Goal: Information Seeking & Learning: Learn about a topic

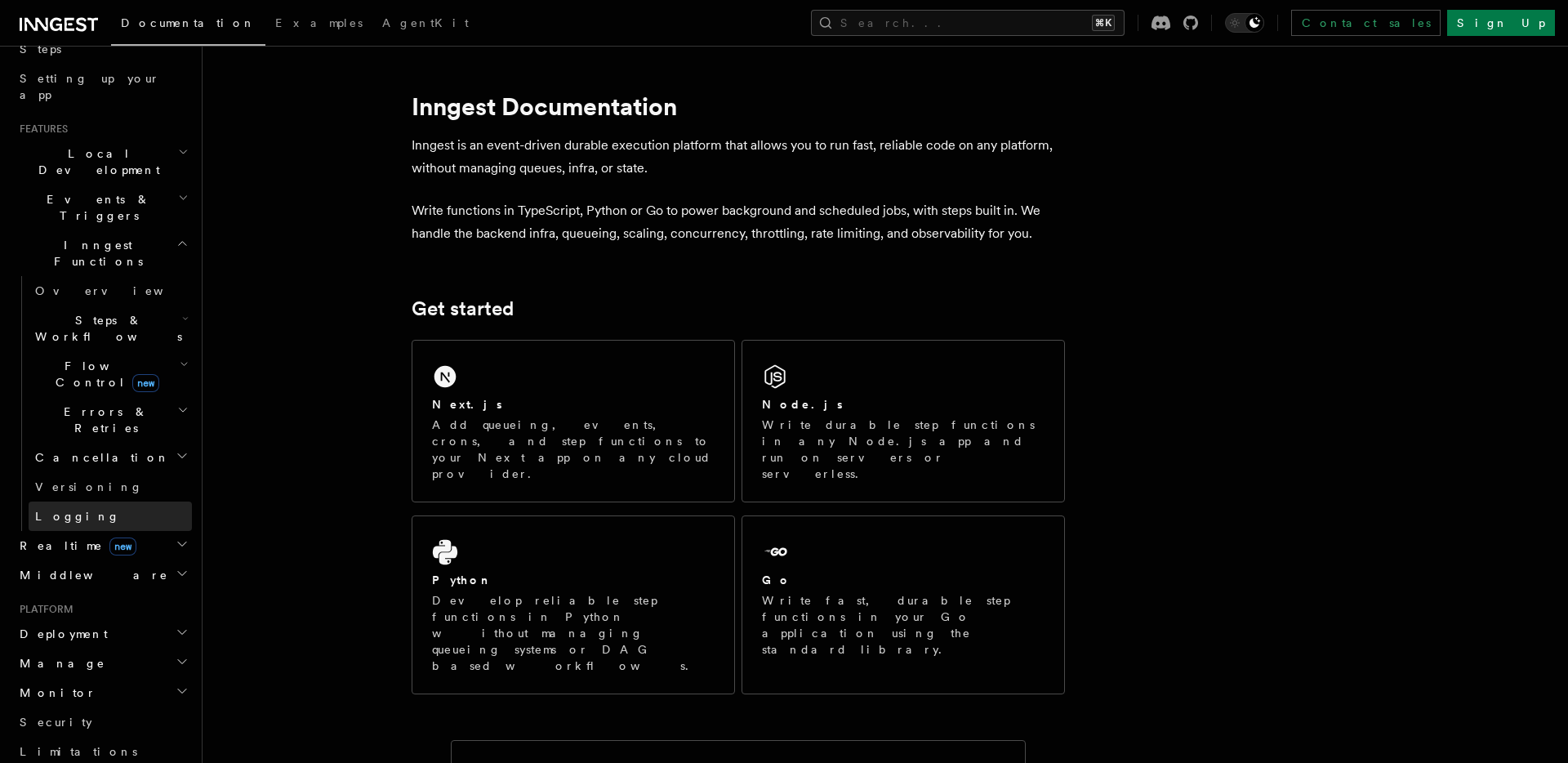
scroll to position [289, 0]
click at [178, 194] on icon "button" at bounding box center [183, 201] width 11 height 13
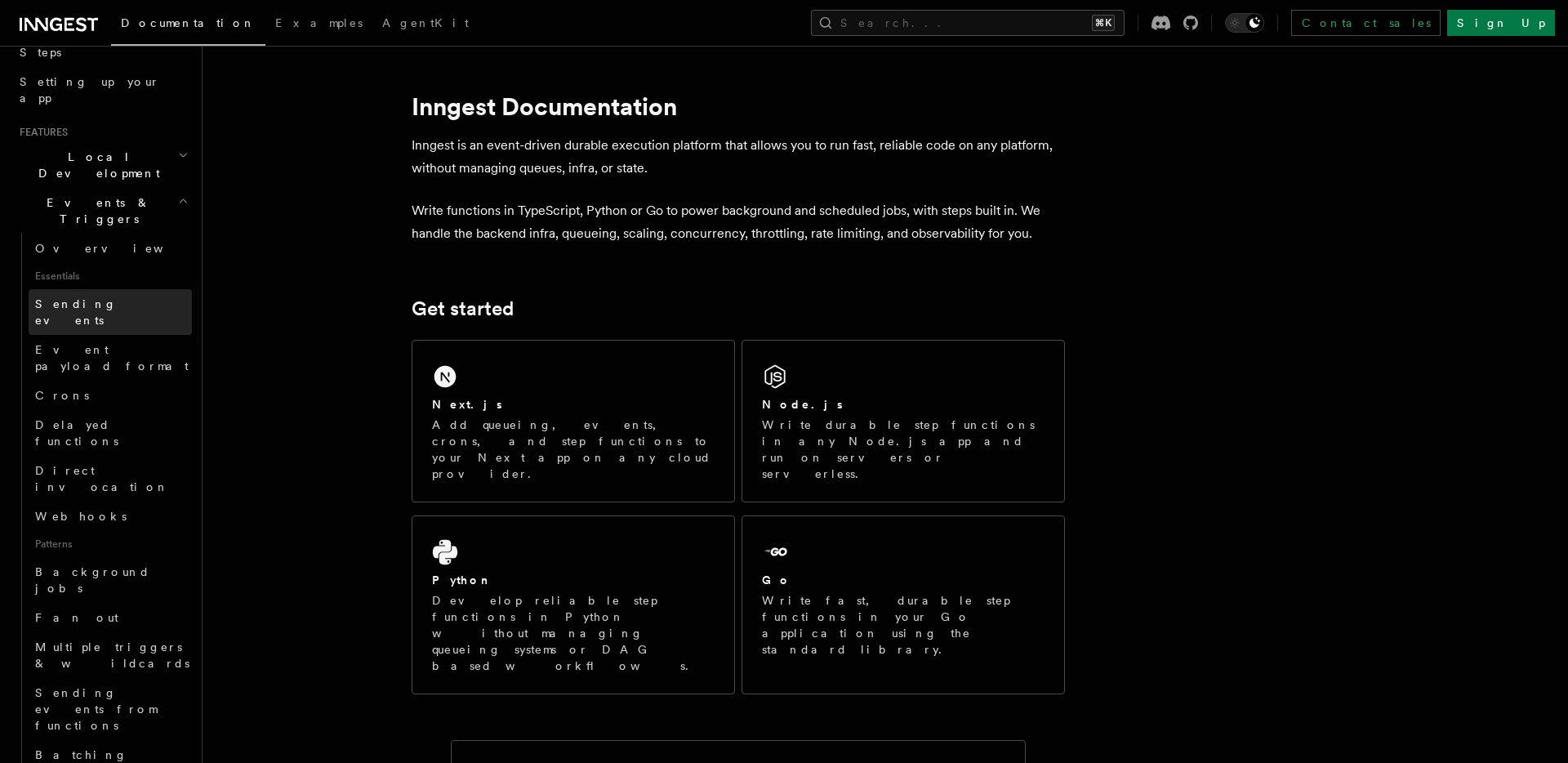
click at [116, 289] on link "Sending events" at bounding box center [110, 312] width 163 height 46
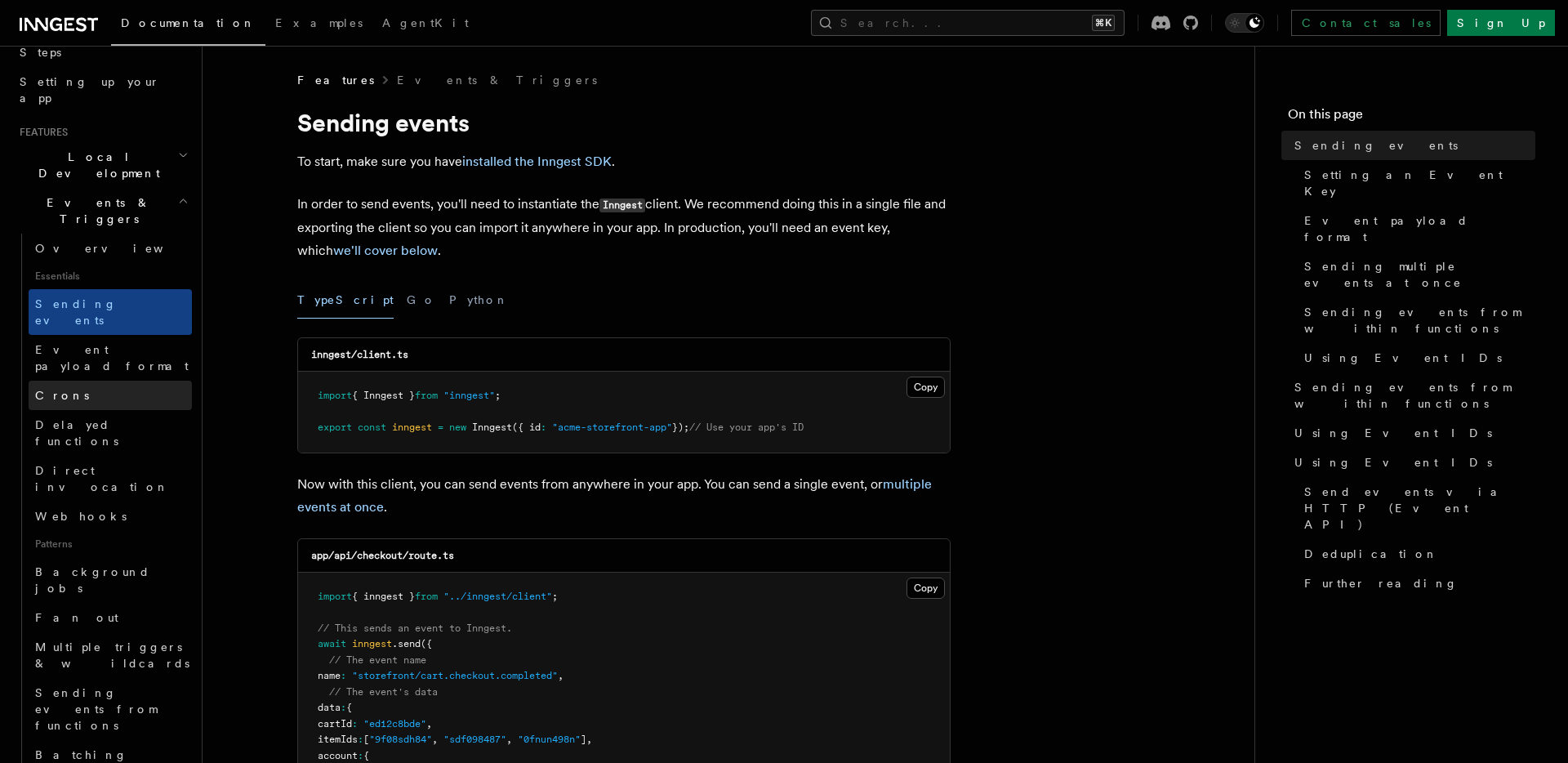
click at [94, 381] on link "Crons" at bounding box center [110, 395] width 163 height 29
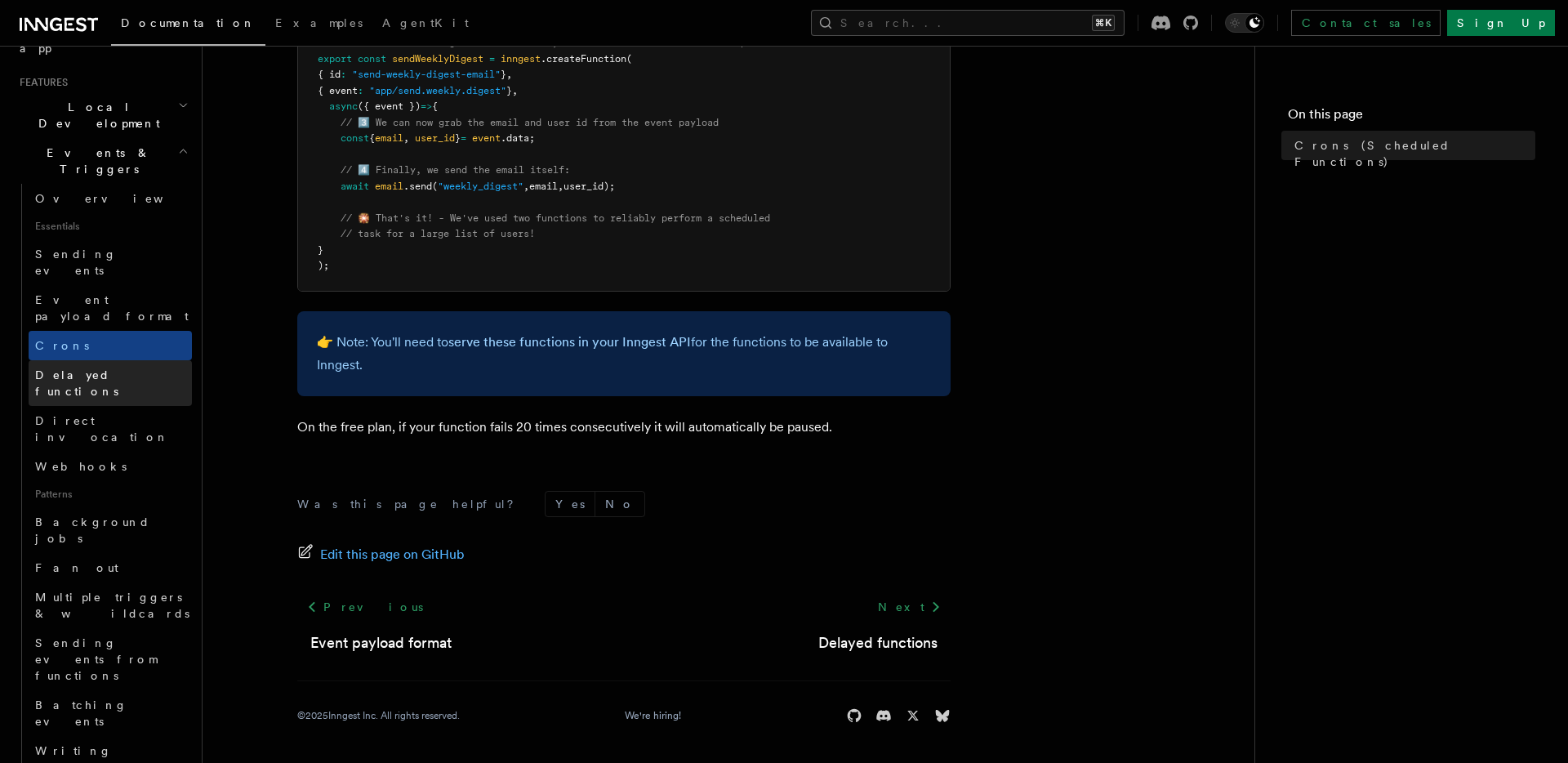
scroll to position [340, 0]
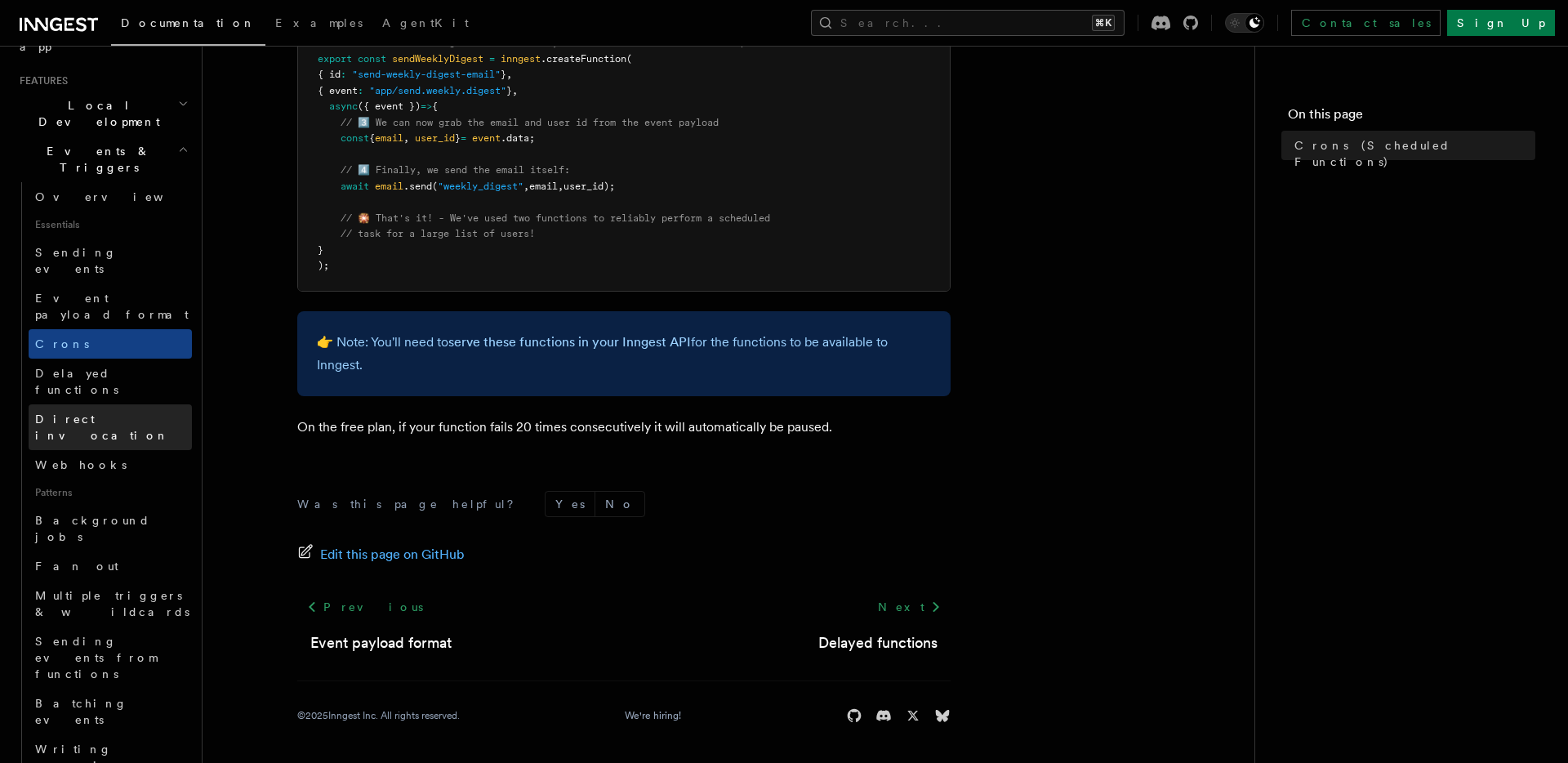
click at [138, 404] on link "Direct invocation" at bounding box center [110, 427] width 163 height 46
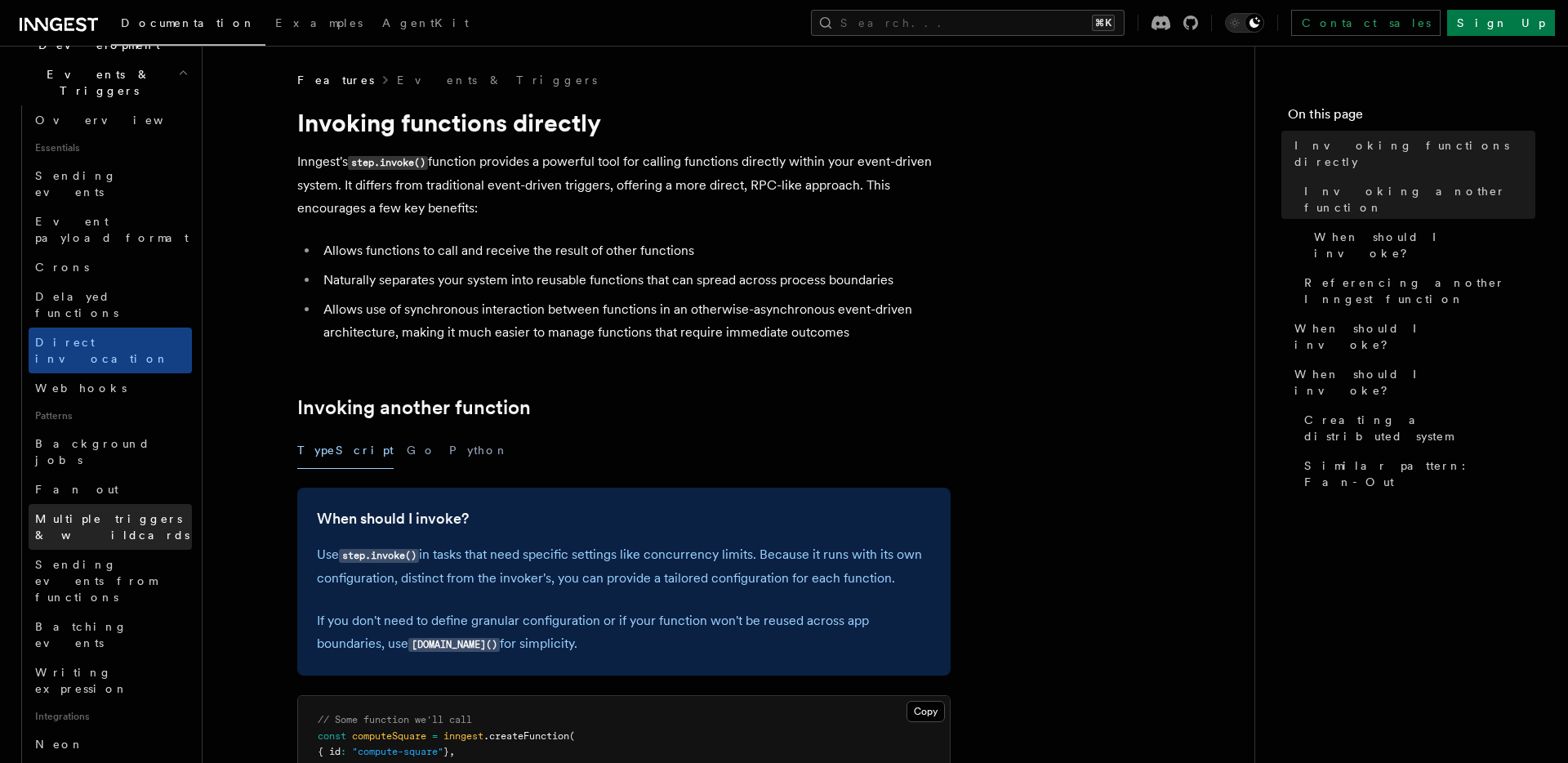
scroll to position [485, 0]
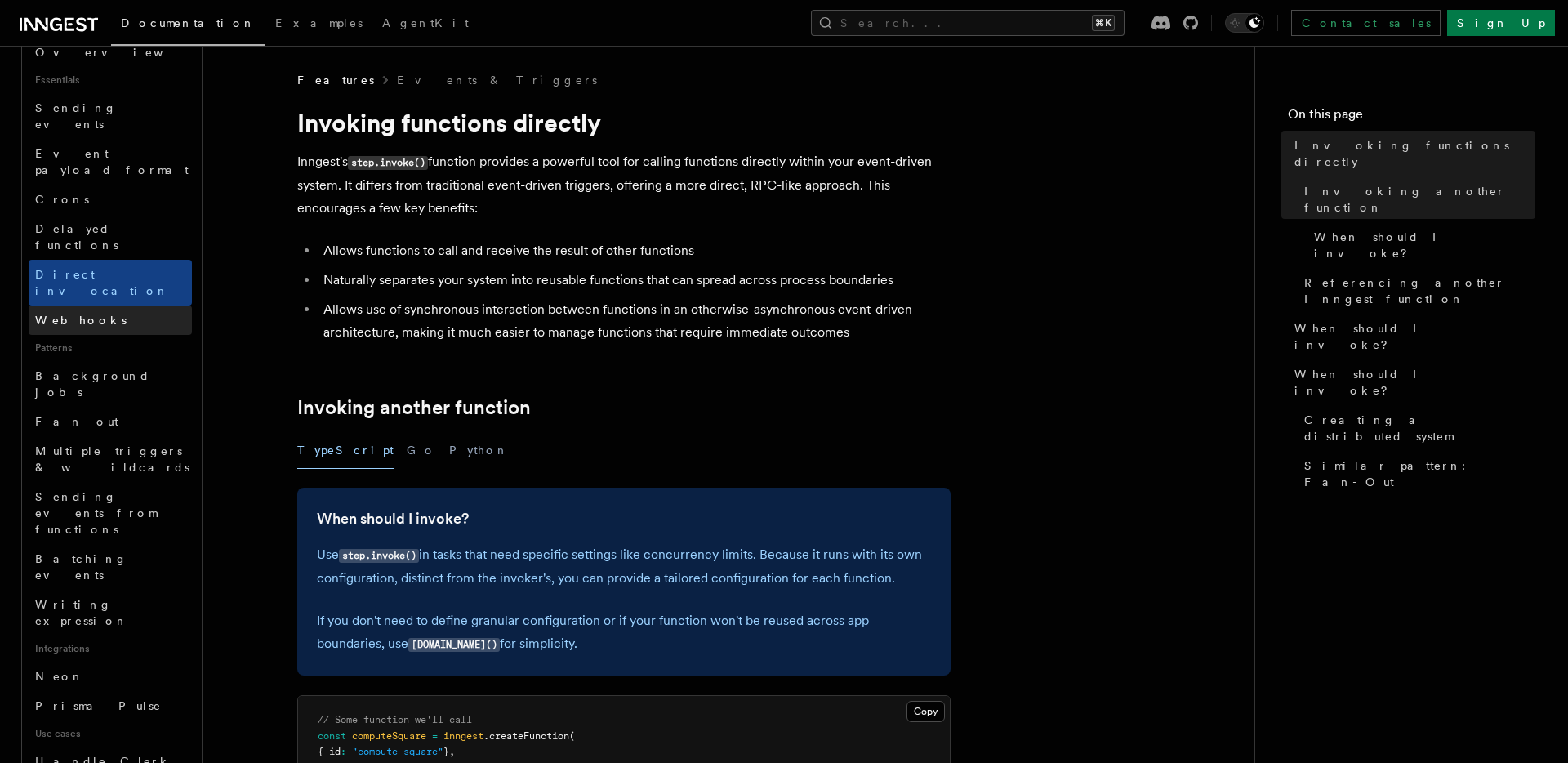
click at [113, 305] on link "Webhooks" at bounding box center [110, 320] width 163 height 29
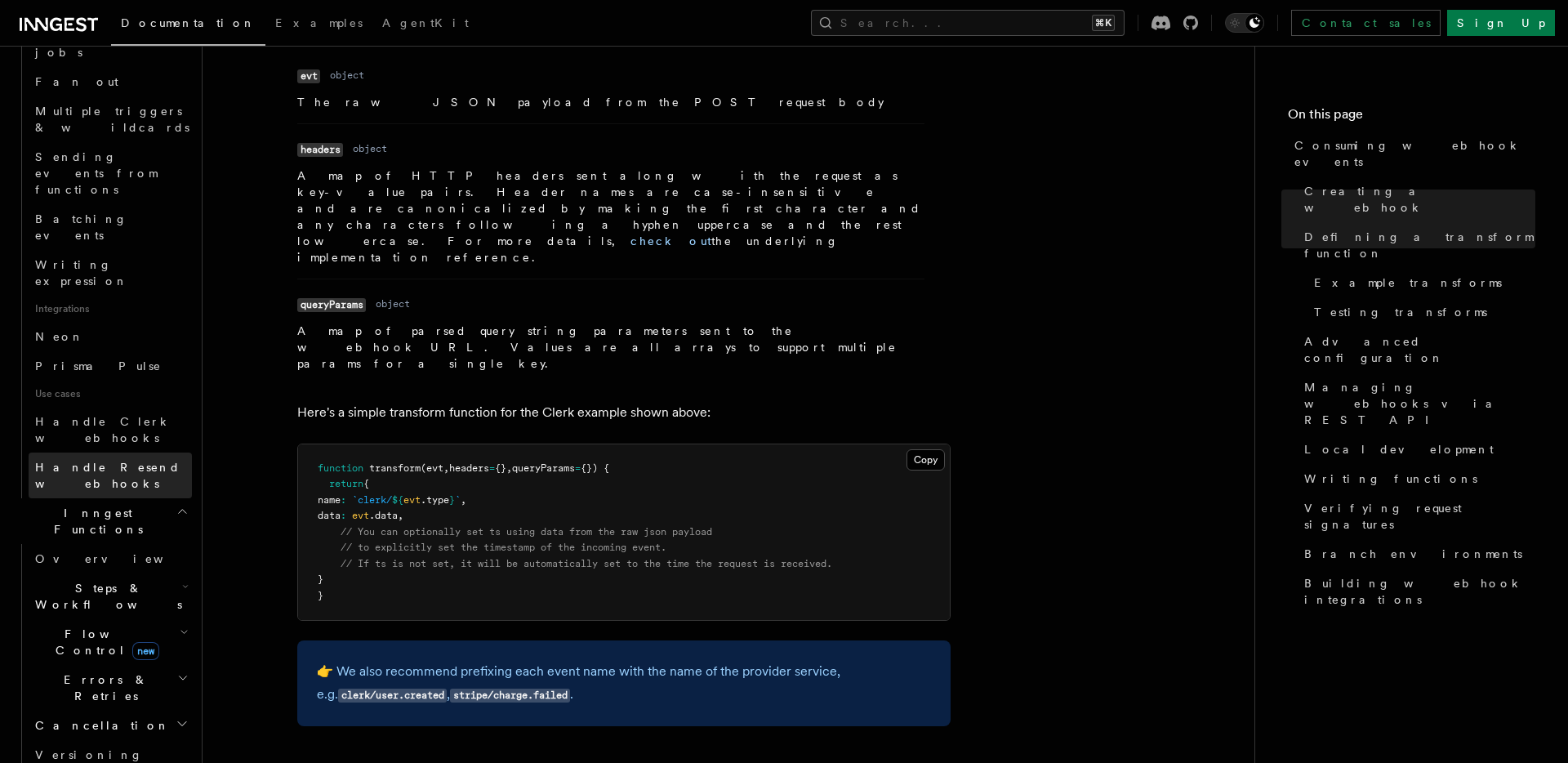
scroll to position [838, 0]
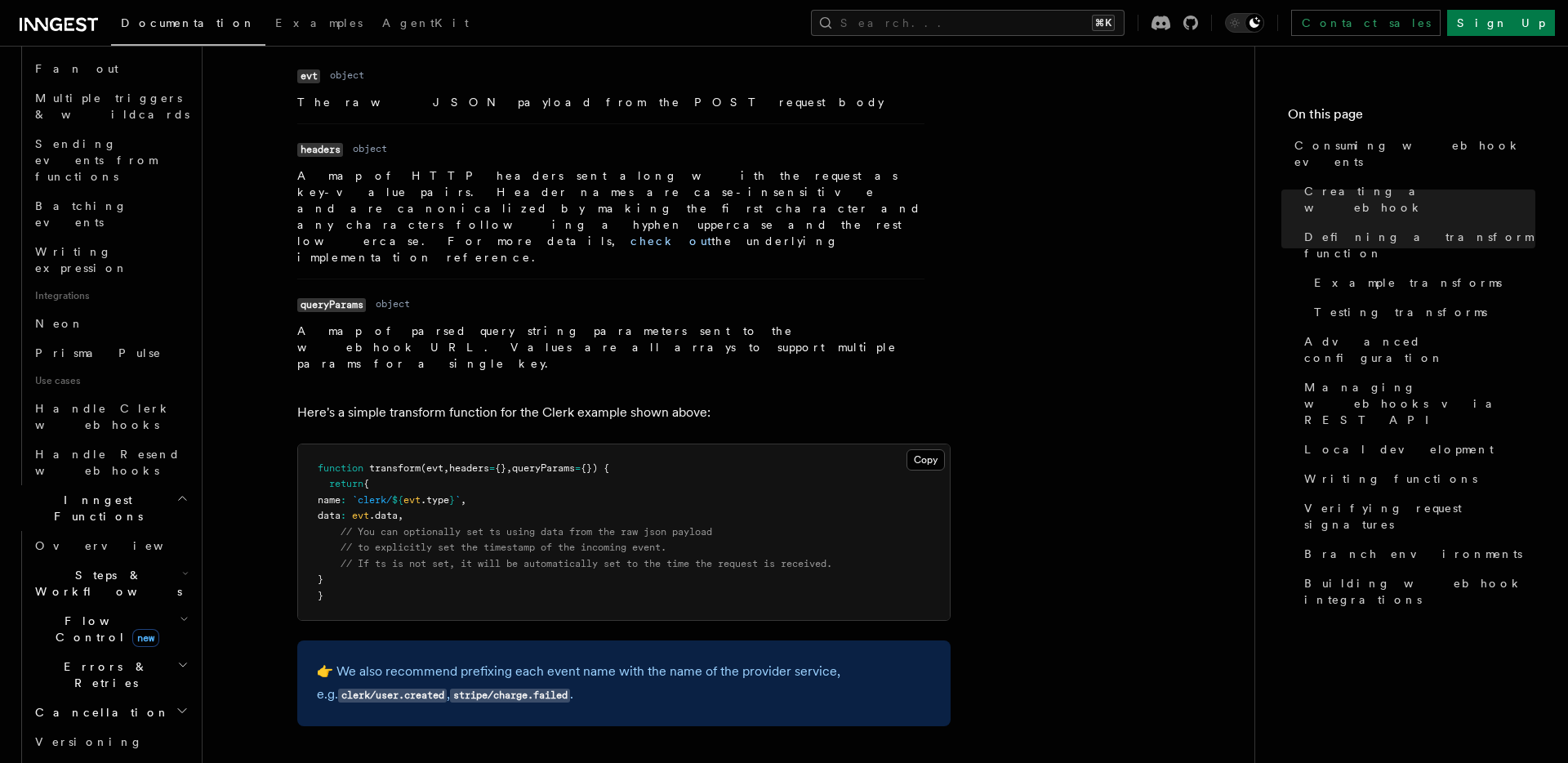
click at [132, 629] on span "new" at bounding box center [145, 638] width 27 height 18
click at [111, 651] on link "Overview" at bounding box center [117, 666] width 148 height 29
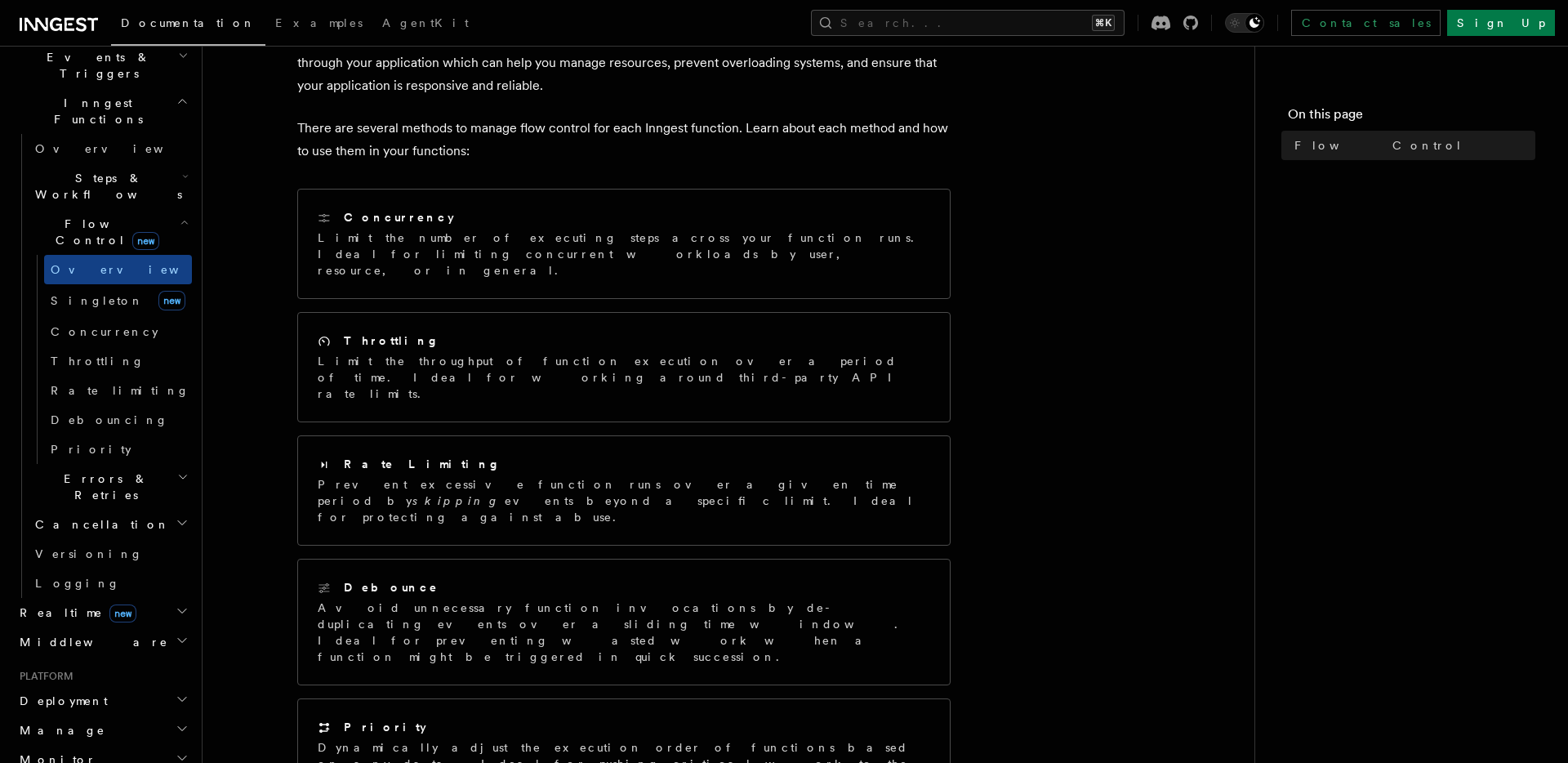
scroll to position [433, 0]
click at [108, 385] on span "Rate limiting" at bounding box center [119, 392] width 138 height 13
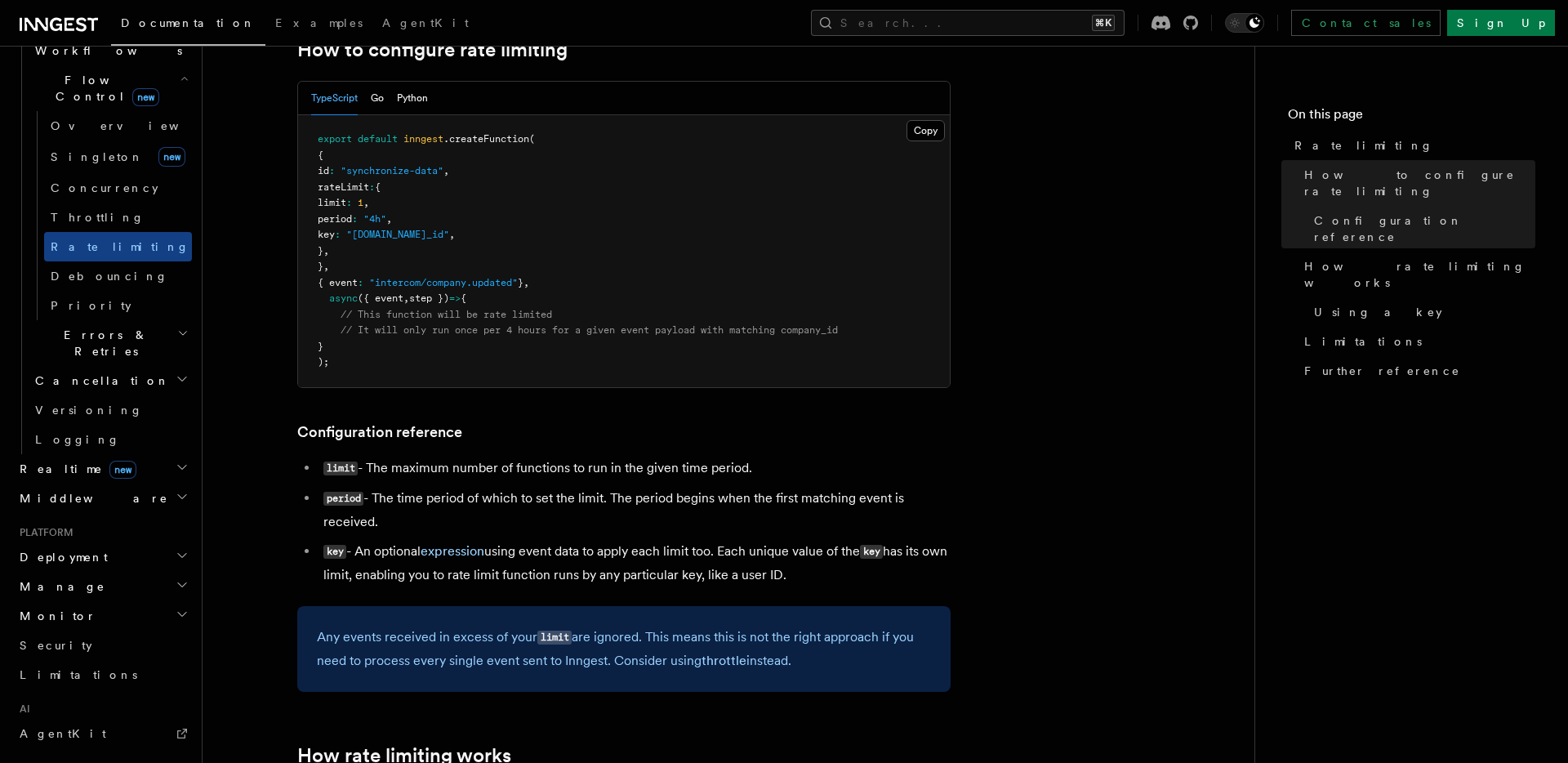
scroll to position [578, 0]
click at [109, 461] on span "new" at bounding box center [122, 470] width 27 height 18
click at [83, 492] on span "Overview" at bounding box center [118, 499] width 168 height 13
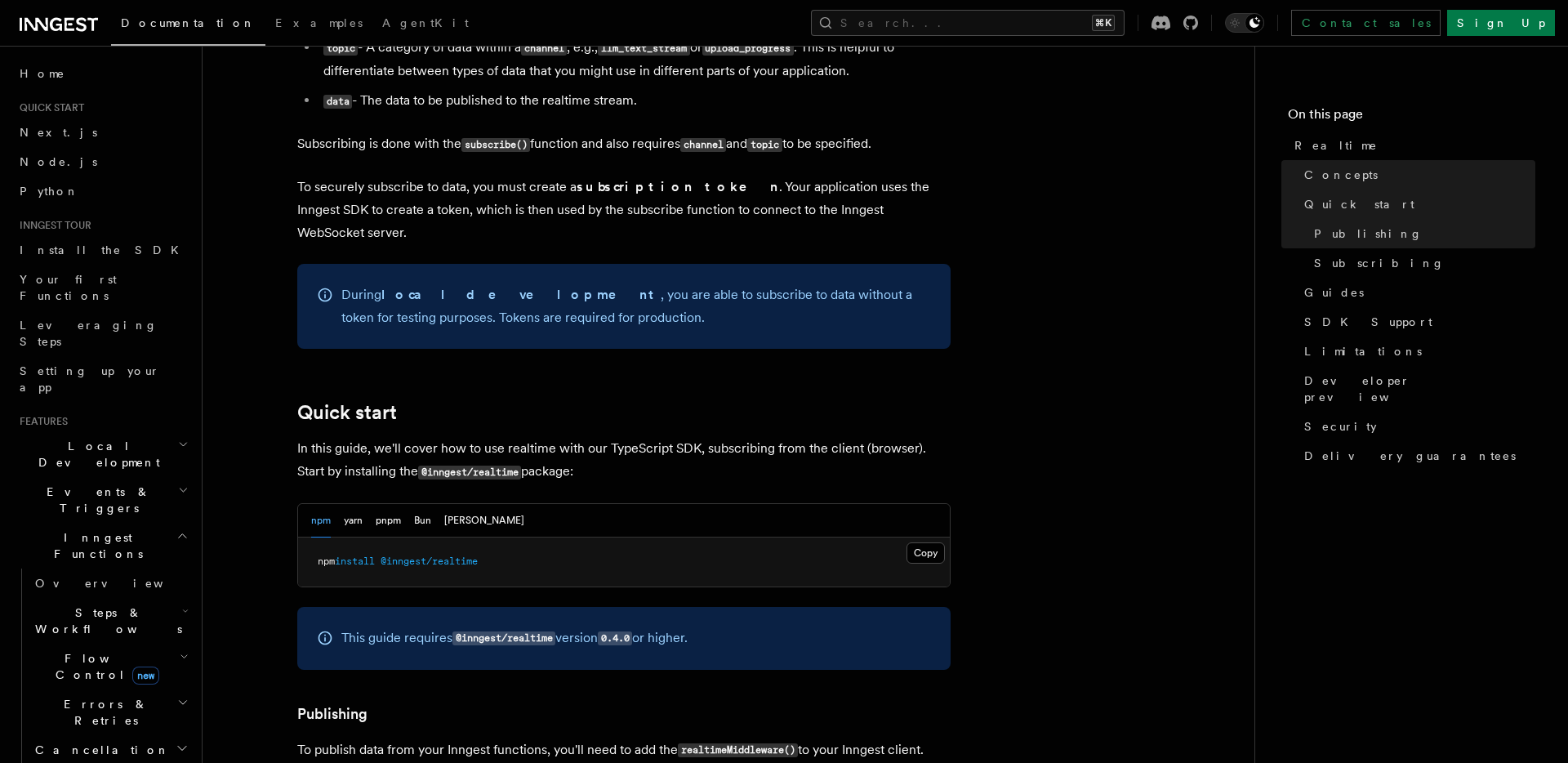
click at [182, 529] on icon "button" at bounding box center [182, 536] width 12 height 13
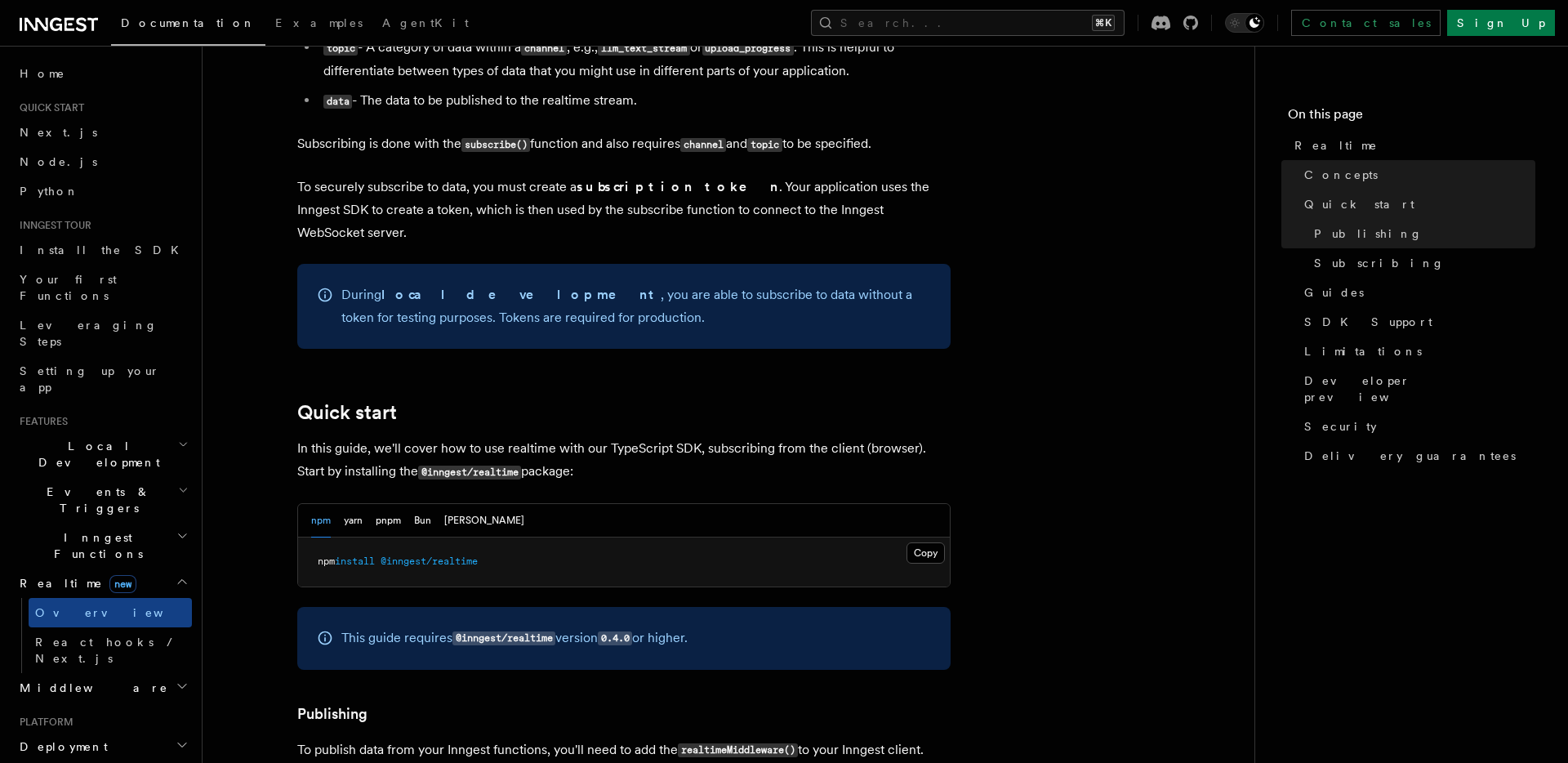
click at [180, 575] on icon "button" at bounding box center [182, 581] width 13 height 13
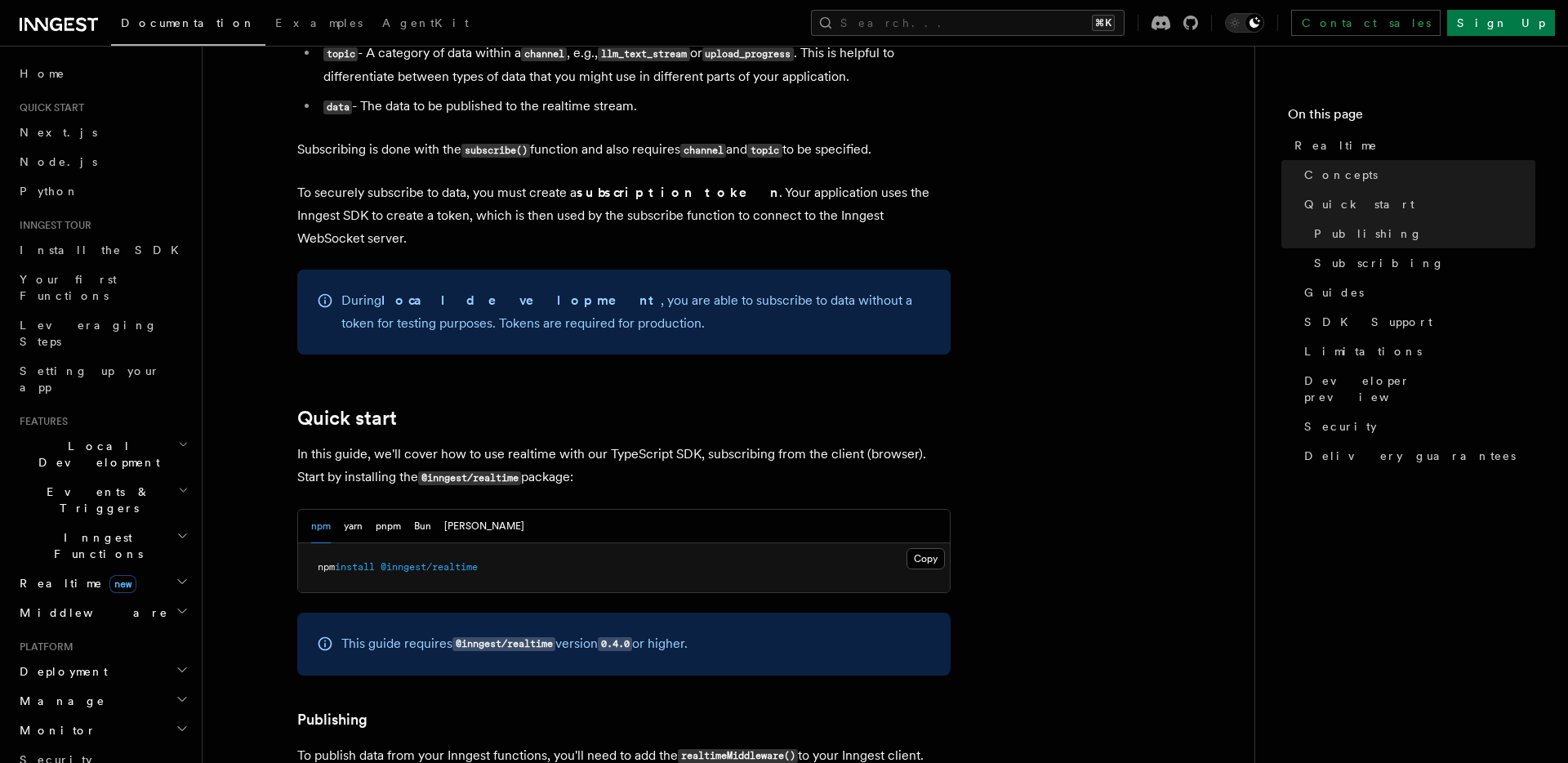
click at [89, 437] on span "Local Development" at bounding box center [95, 454] width 165 height 33
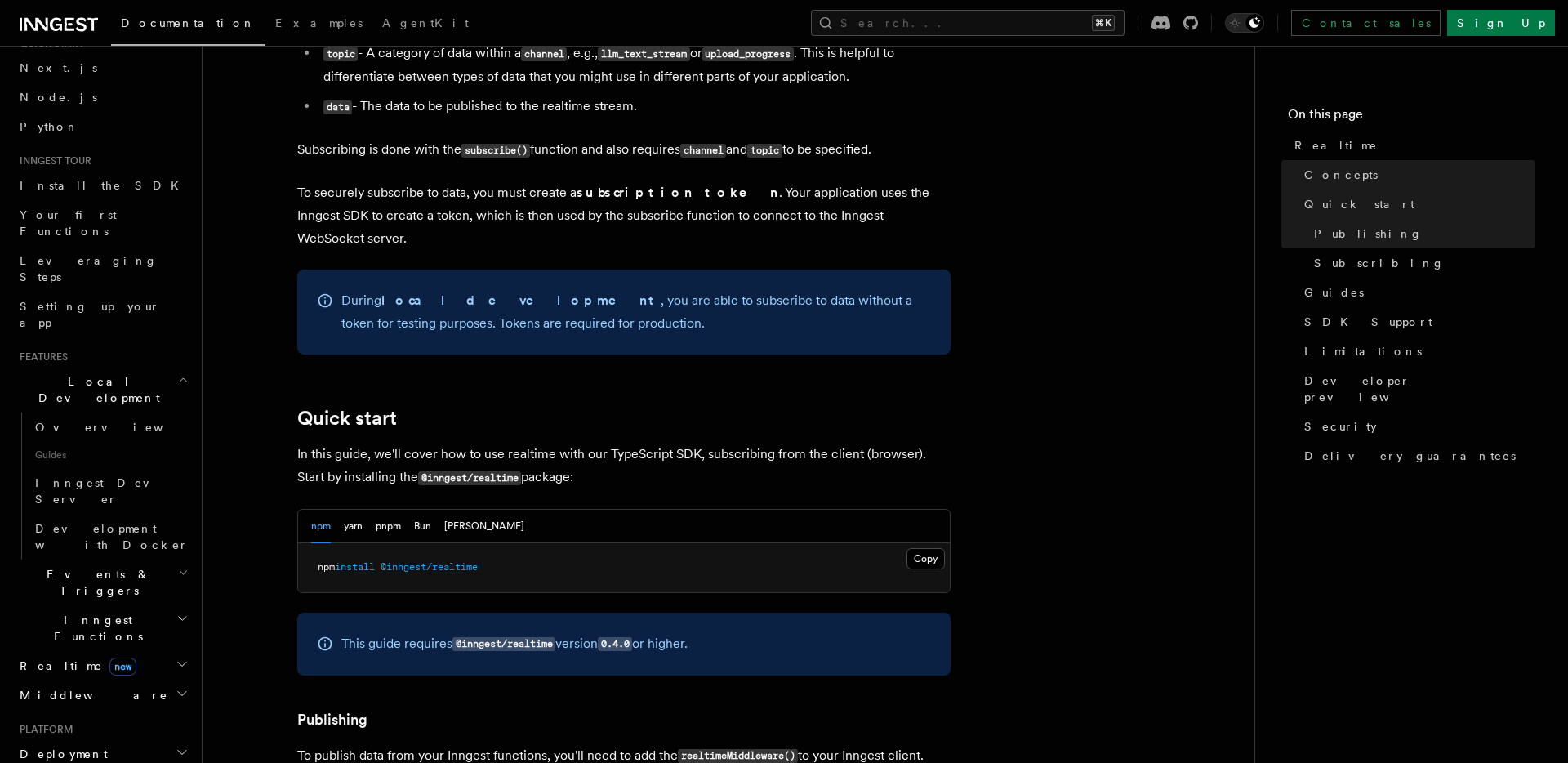
scroll to position [81, 0]
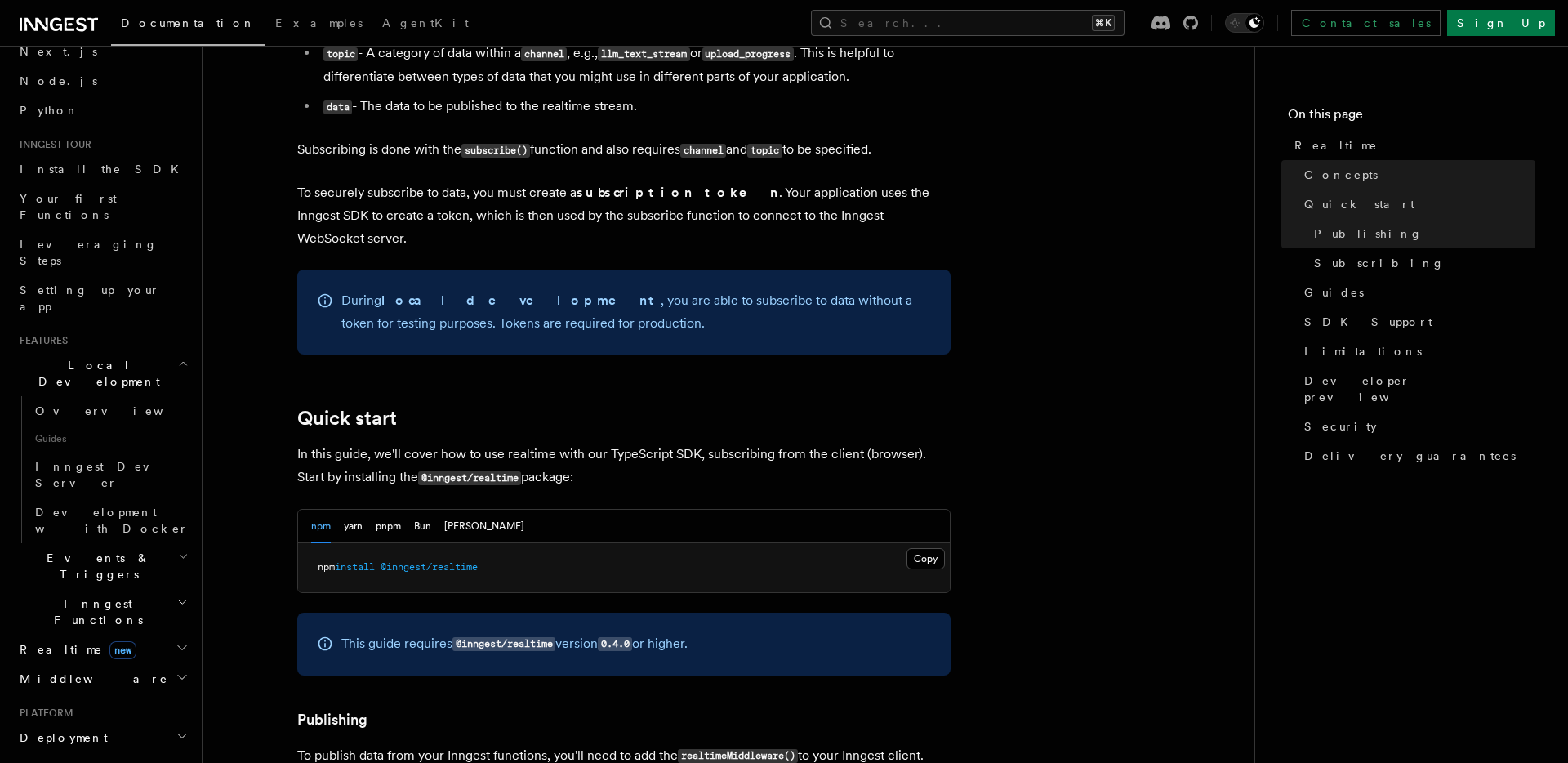
click at [138, 350] on h2 "Local Development" at bounding box center [102, 373] width 179 height 46
click at [141, 396] on h2 "Events & Triggers" at bounding box center [102, 419] width 179 height 46
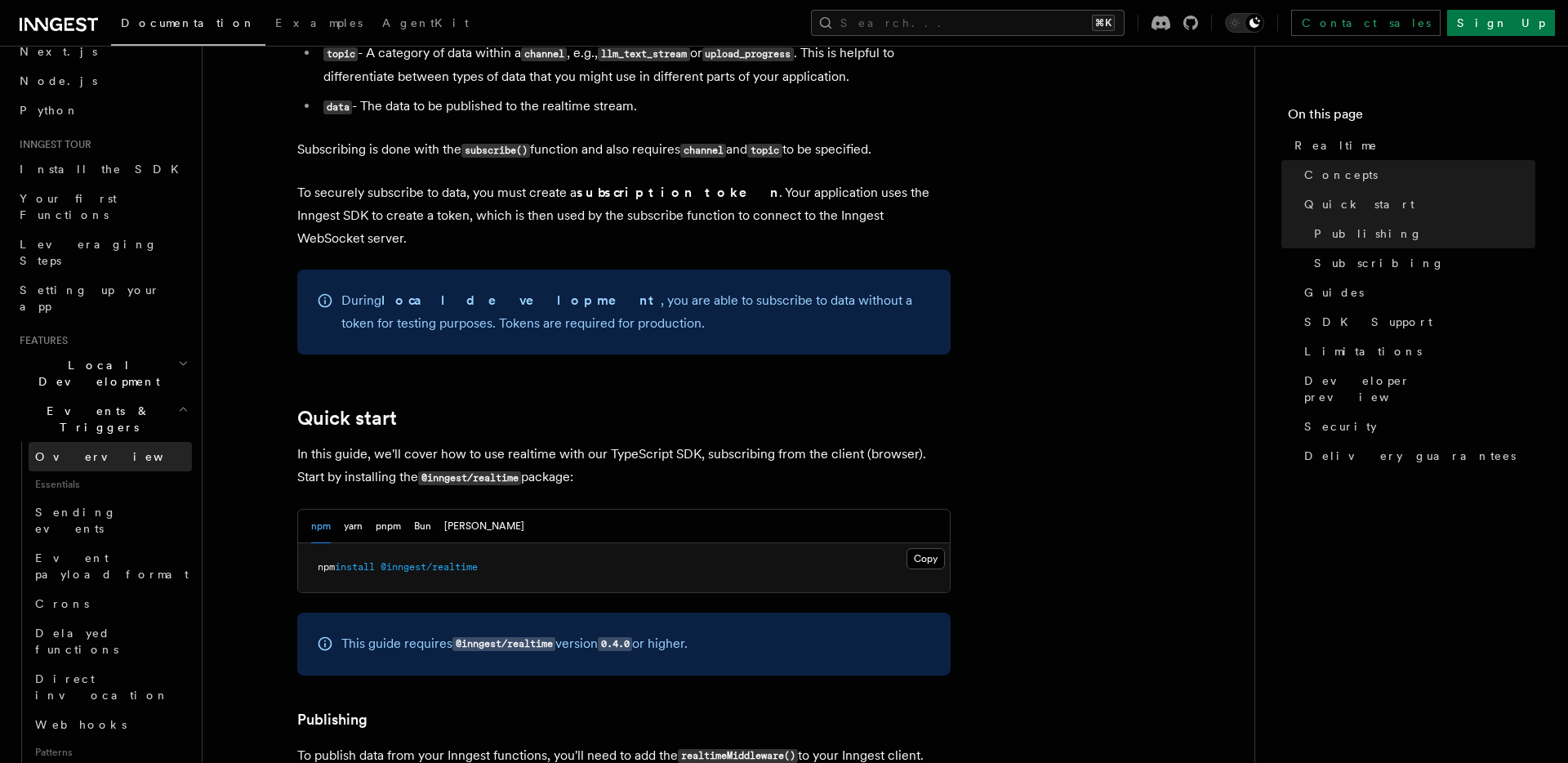
click at [129, 442] on link "Overview" at bounding box center [110, 457] width 163 height 29
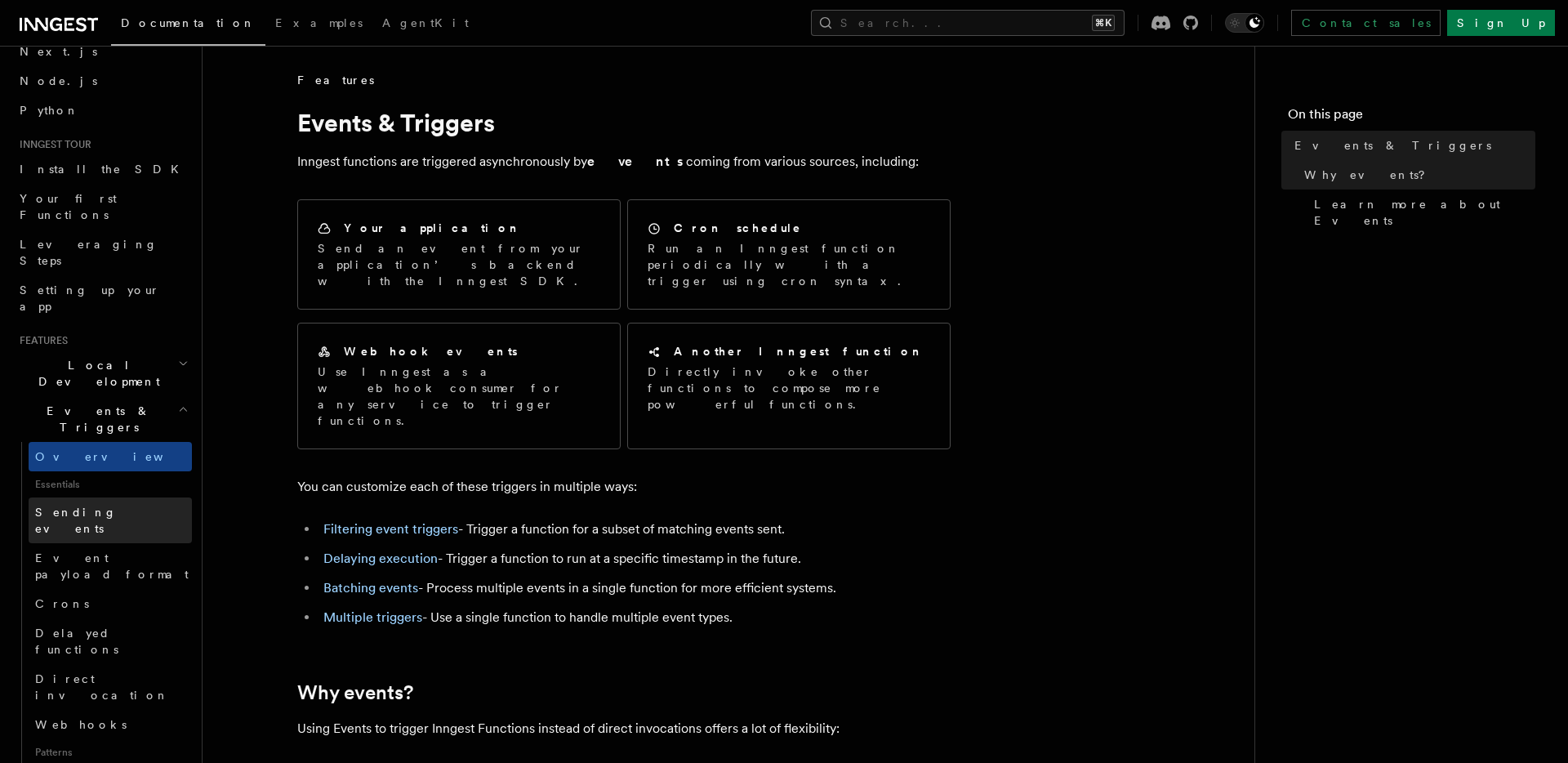
click at [116, 497] on link "Sending events" at bounding box center [110, 520] width 163 height 46
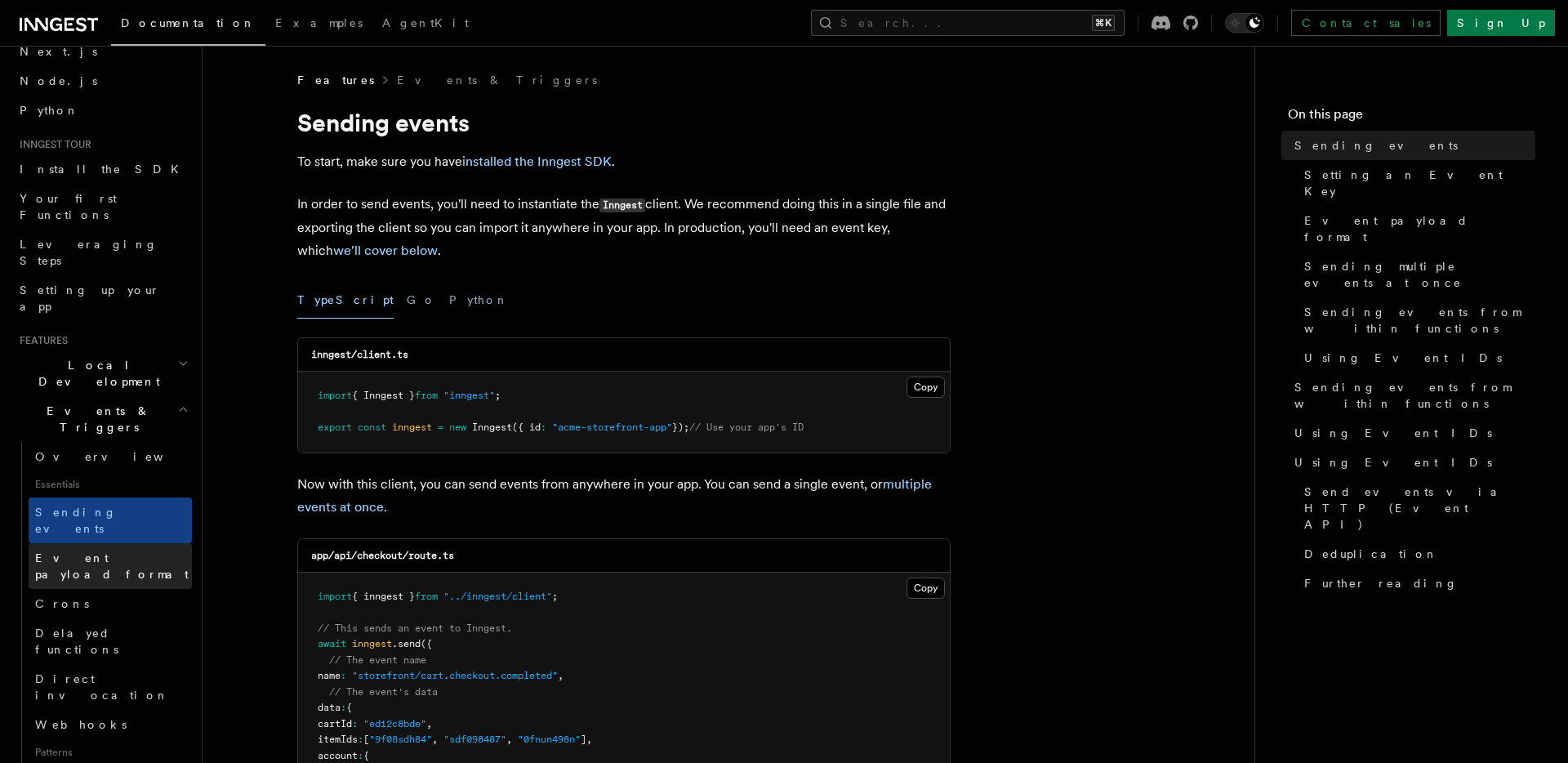
click at [107, 551] on span "Event payload format" at bounding box center [111, 566] width 153 height 29
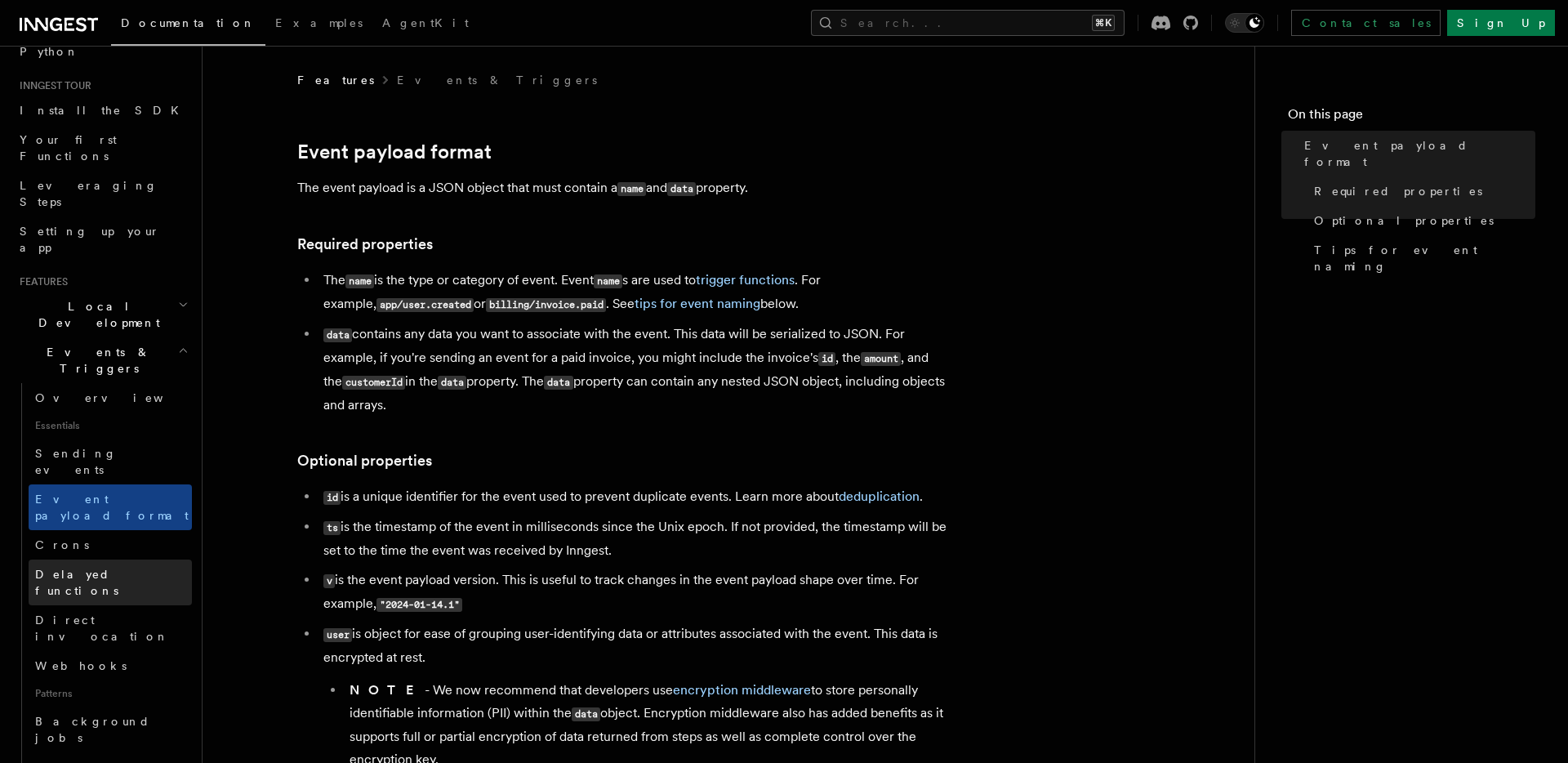
scroll to position [141, 0]
click at [121, 528] on link "Crons" at bounding box center [110, 543] width 163 height 29
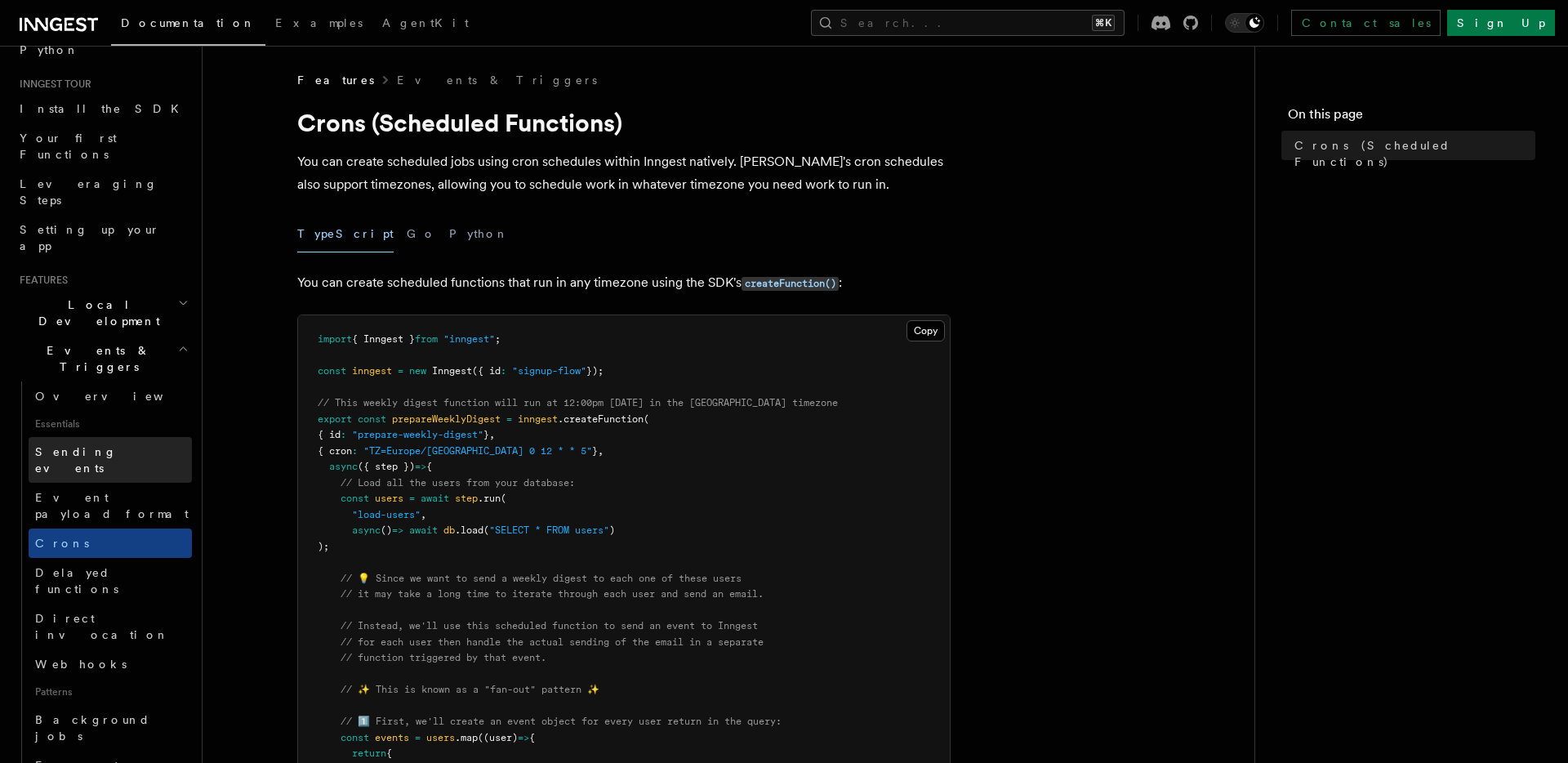
click at [116, 437] on link "Sending events" at bounding box center [110, 459] width 163 height 46
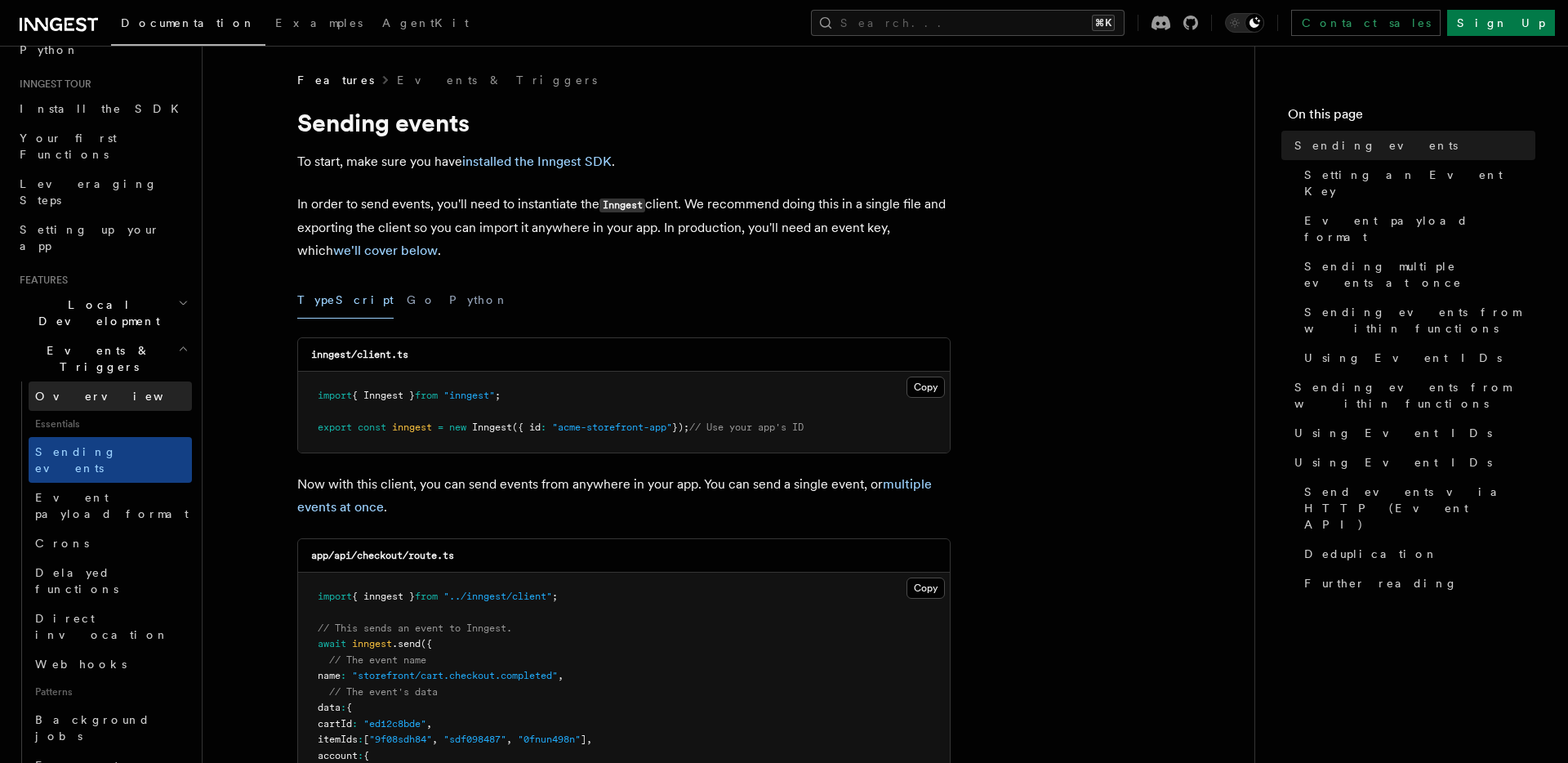
click at [113, 382] on link "Overview" at bounding box center [110, 396] width 163 height 29
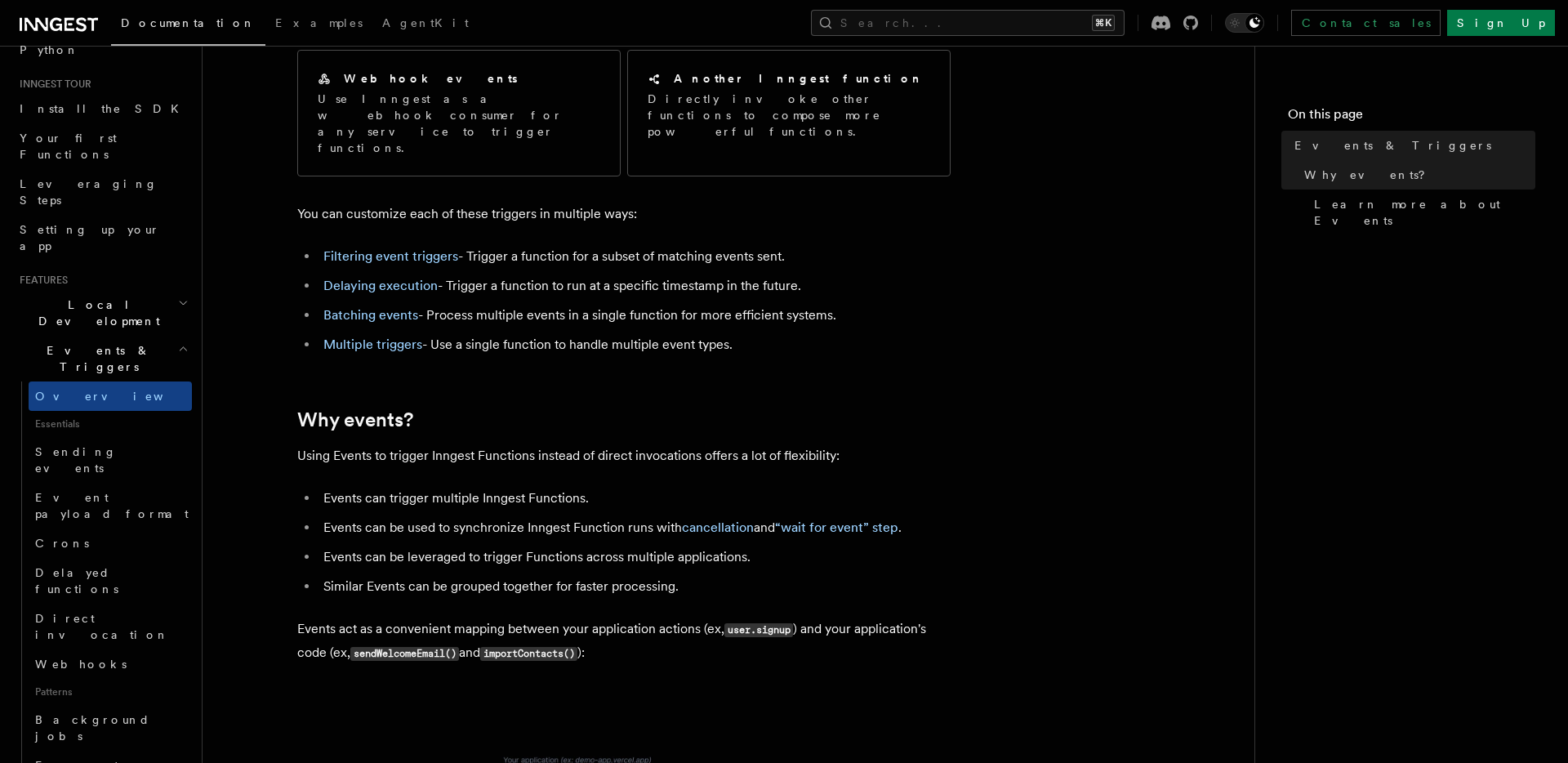
scroll to position [271, 0]
drag, startPoint x: 95, startPoint y: 354, endPoint x: 95, endPoint y: 362, distance: 8.0
click at [95, 411] on span "Essentials" at bounding box center [110, 424] width 163 height 26
click at [97, 445] on span "Sending events" at bounding box center [75, 459] width 82 height 29
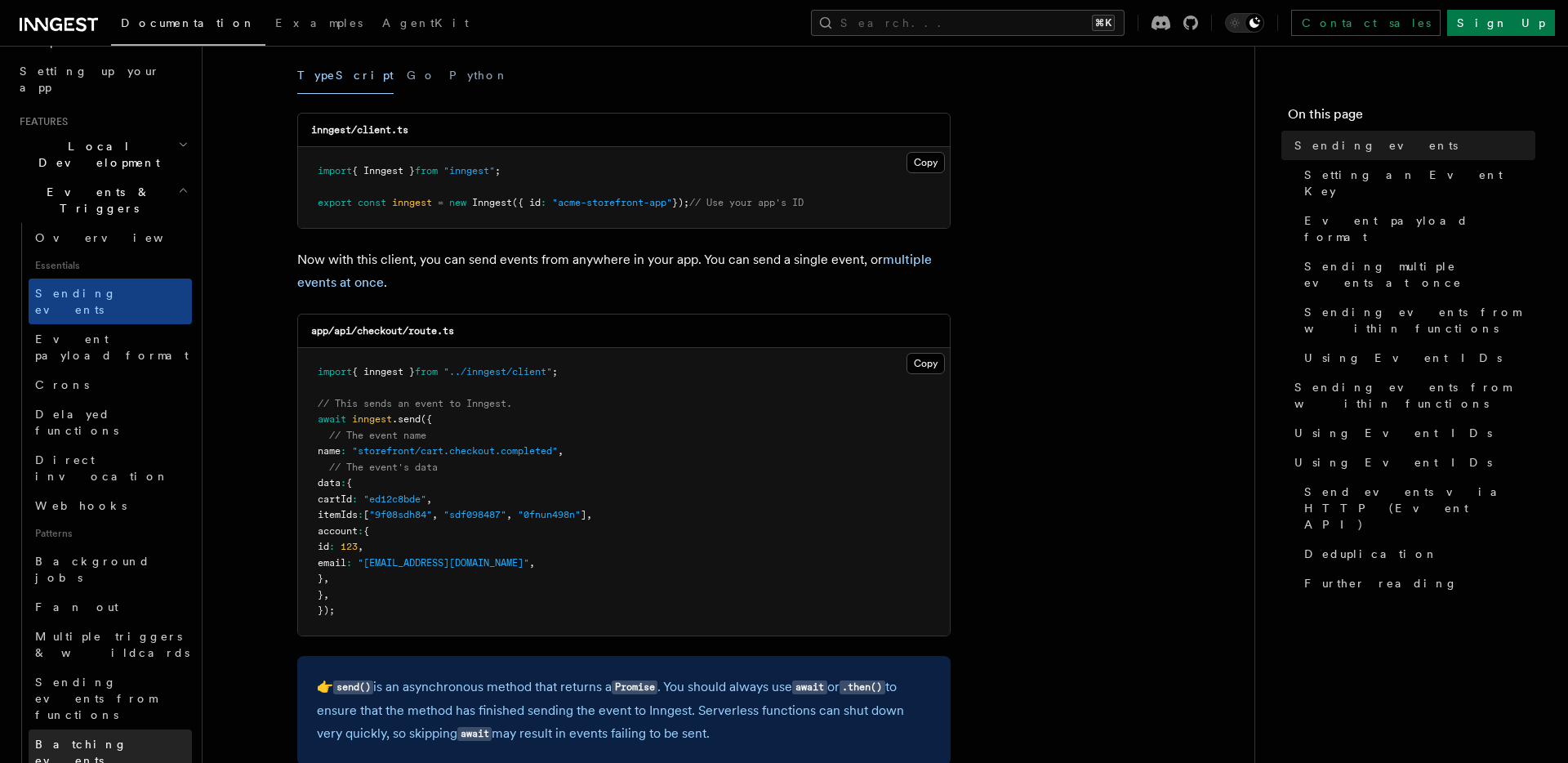
scroll to position [302, 0]
click at [130, 545] on link "Background jobs" at bounding box center [110, 568] width 163 height 46
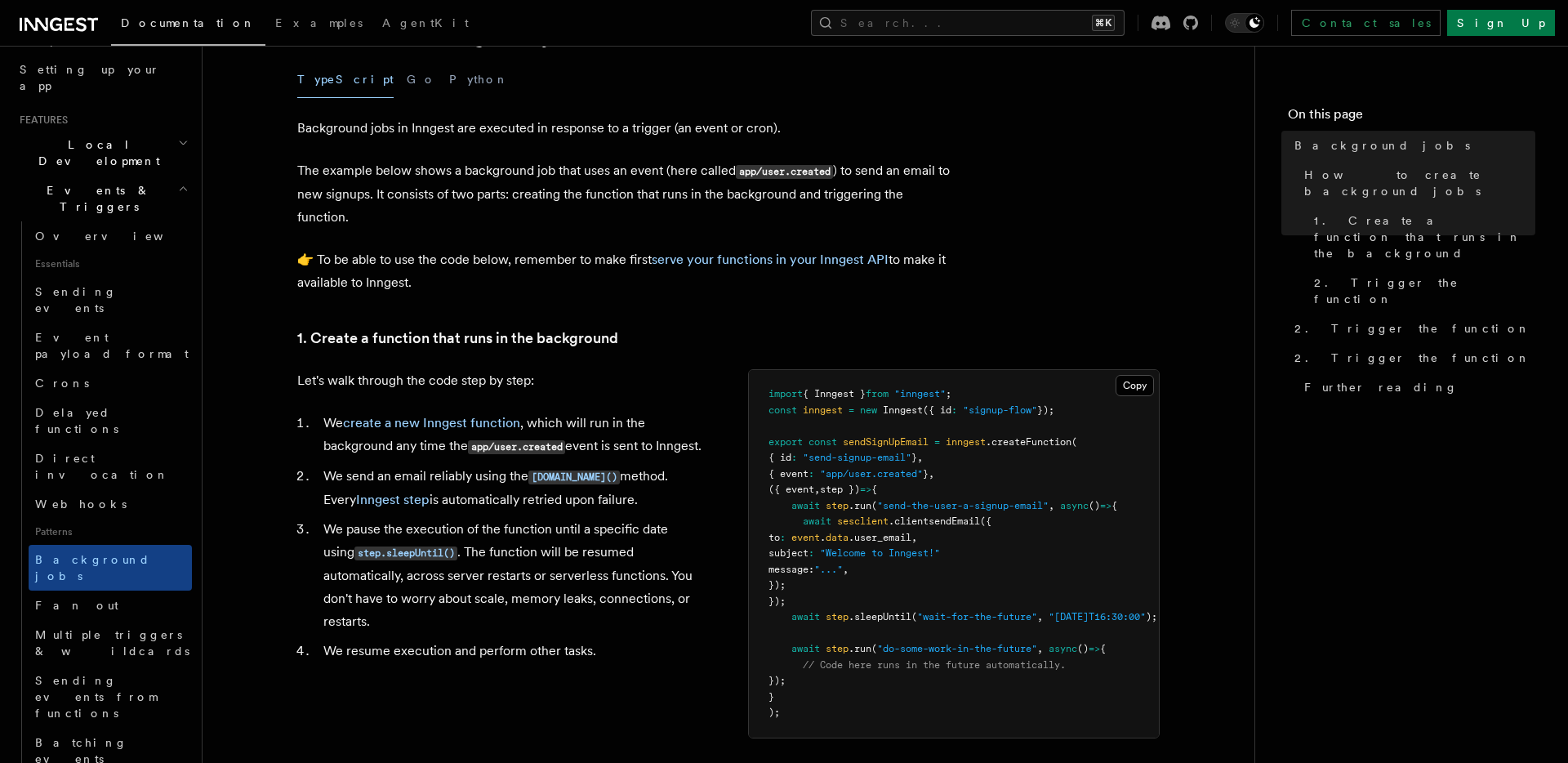
scroll to position [346, 0]
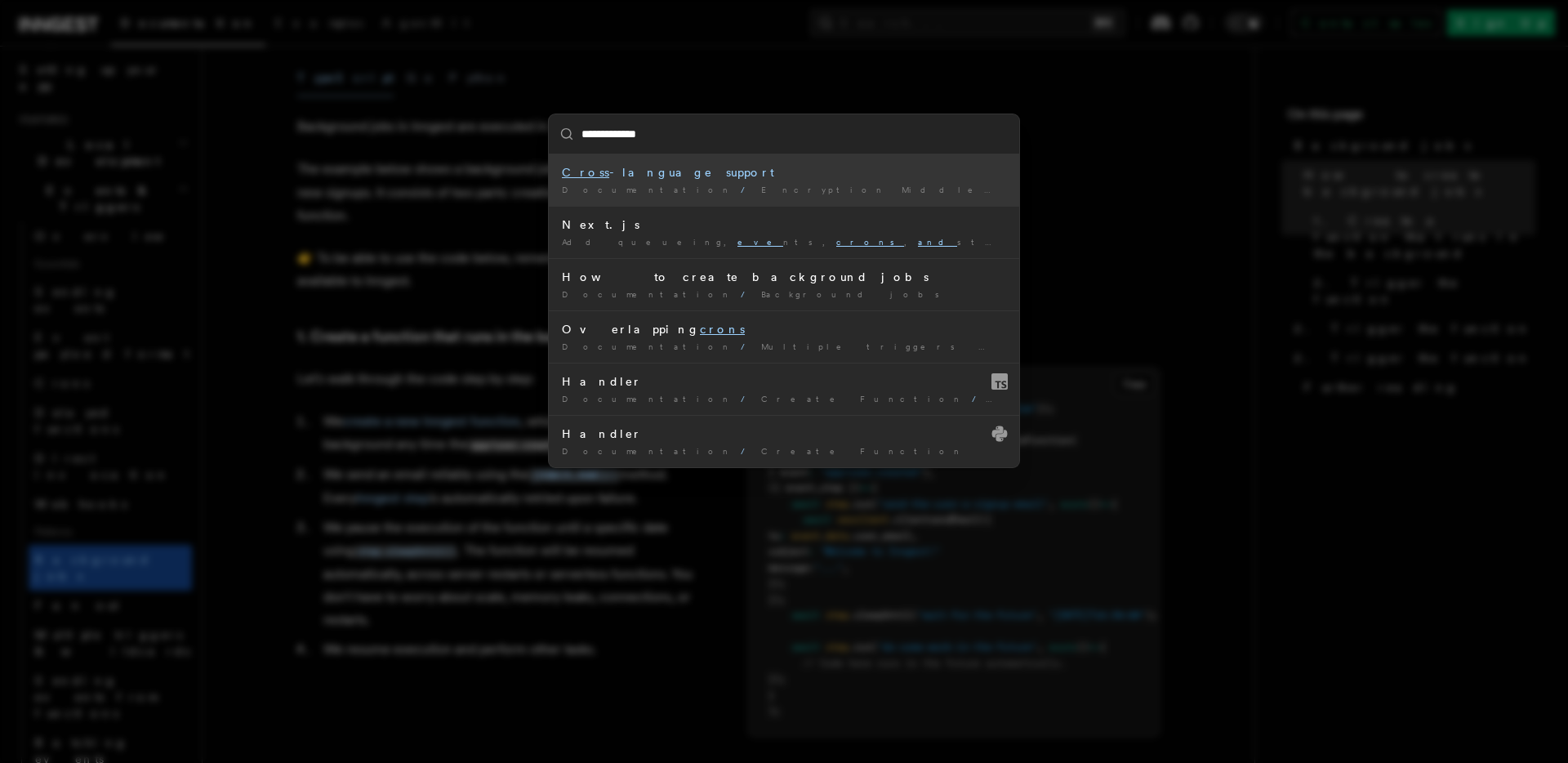
type input "**********"
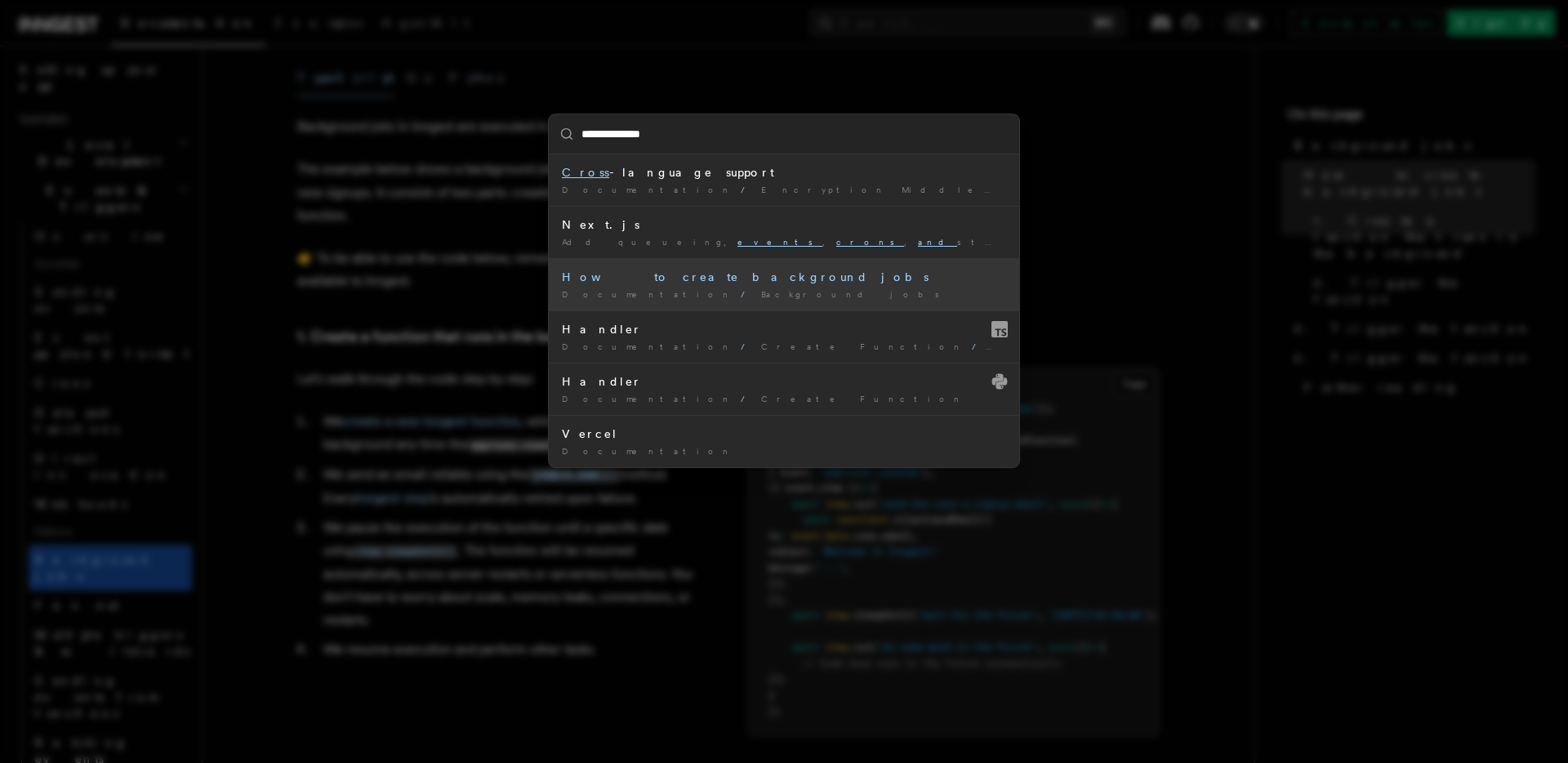
click at [768, 285] on li "How to create background jobs Documentation / Background jobs /" at bounding box center [783, 283] width 470 height 52
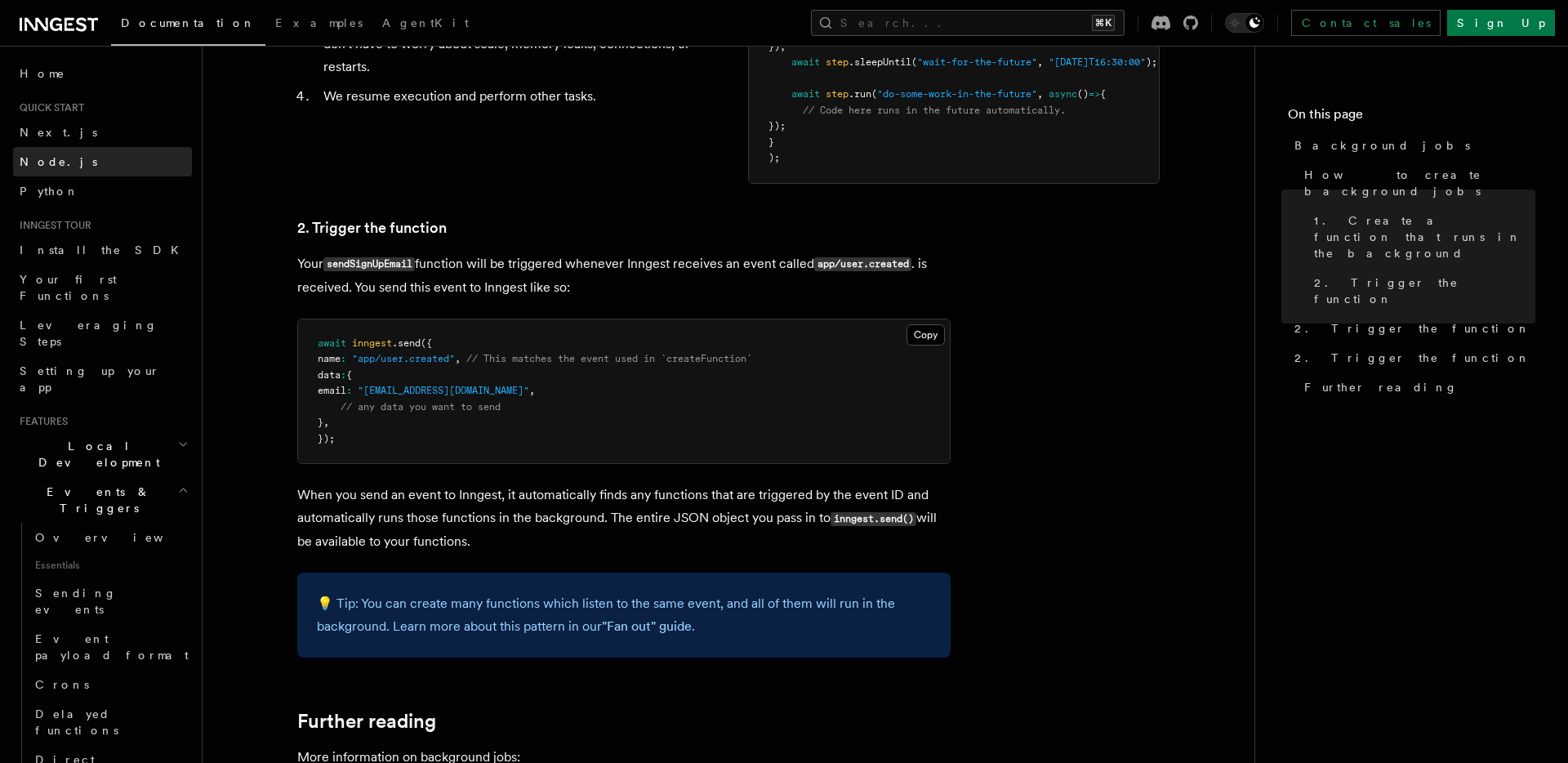
click at [122, 158] on link "Node.js" at bounding box center [102, 161] width 179 height 29
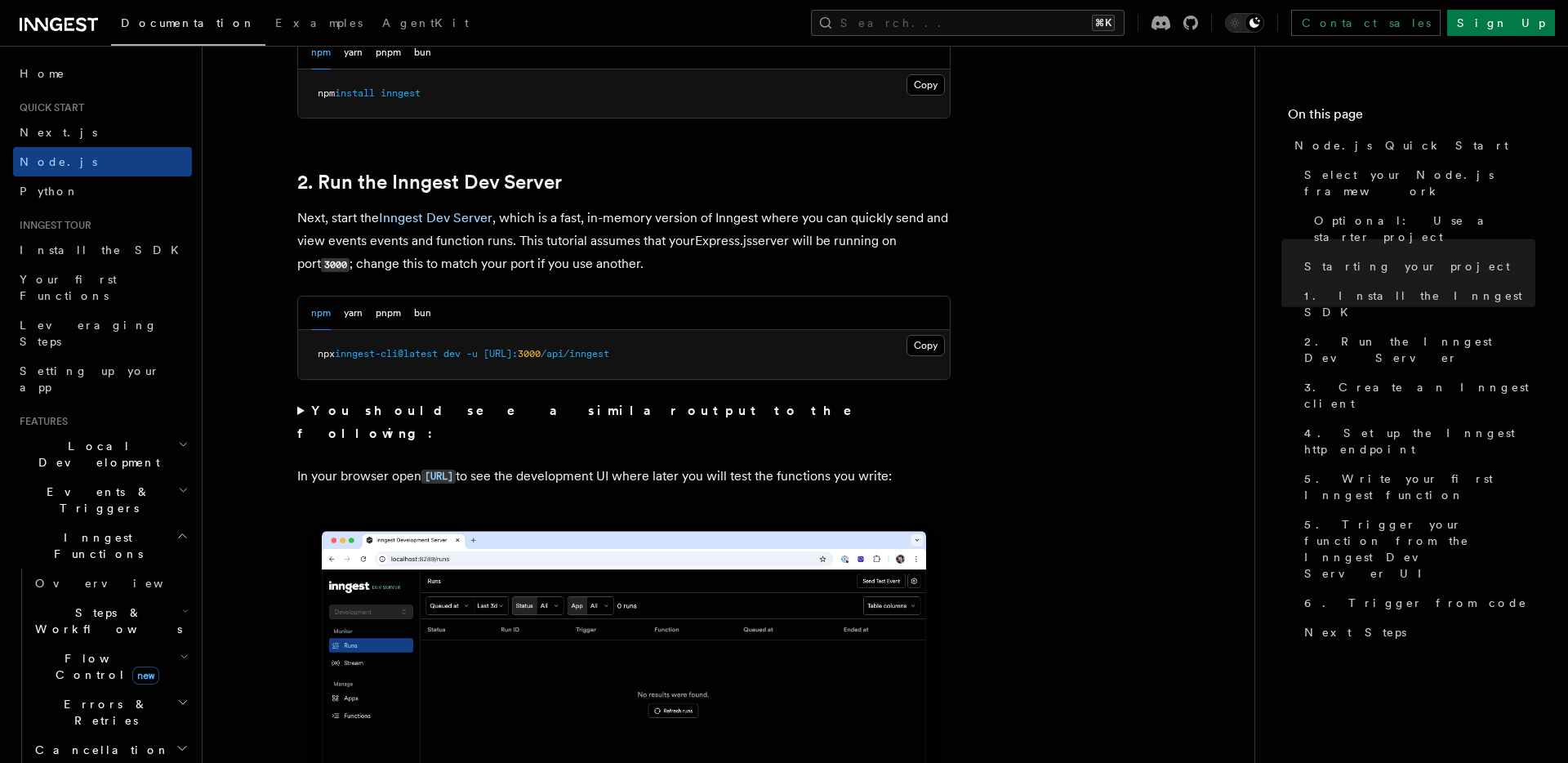
scroll to position [1169, 0]
click at [914, 86] on button "Copy Copied" at bounding box center [926, 85] width 39 height 21
click at [89, 139] on link "Next.js" at bounding box center [102, 132] width 179 height 29
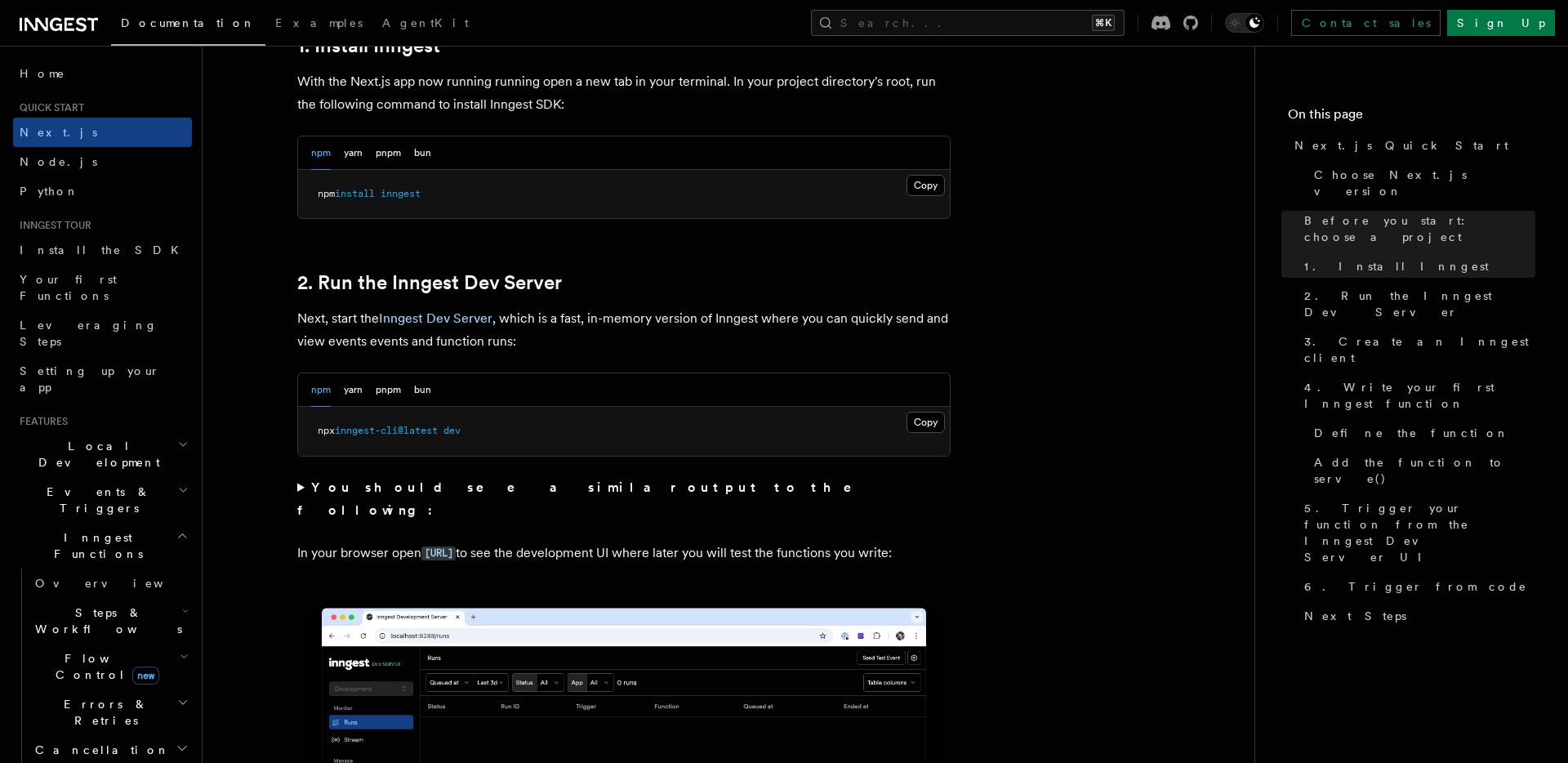
scroll to position [943, 0]
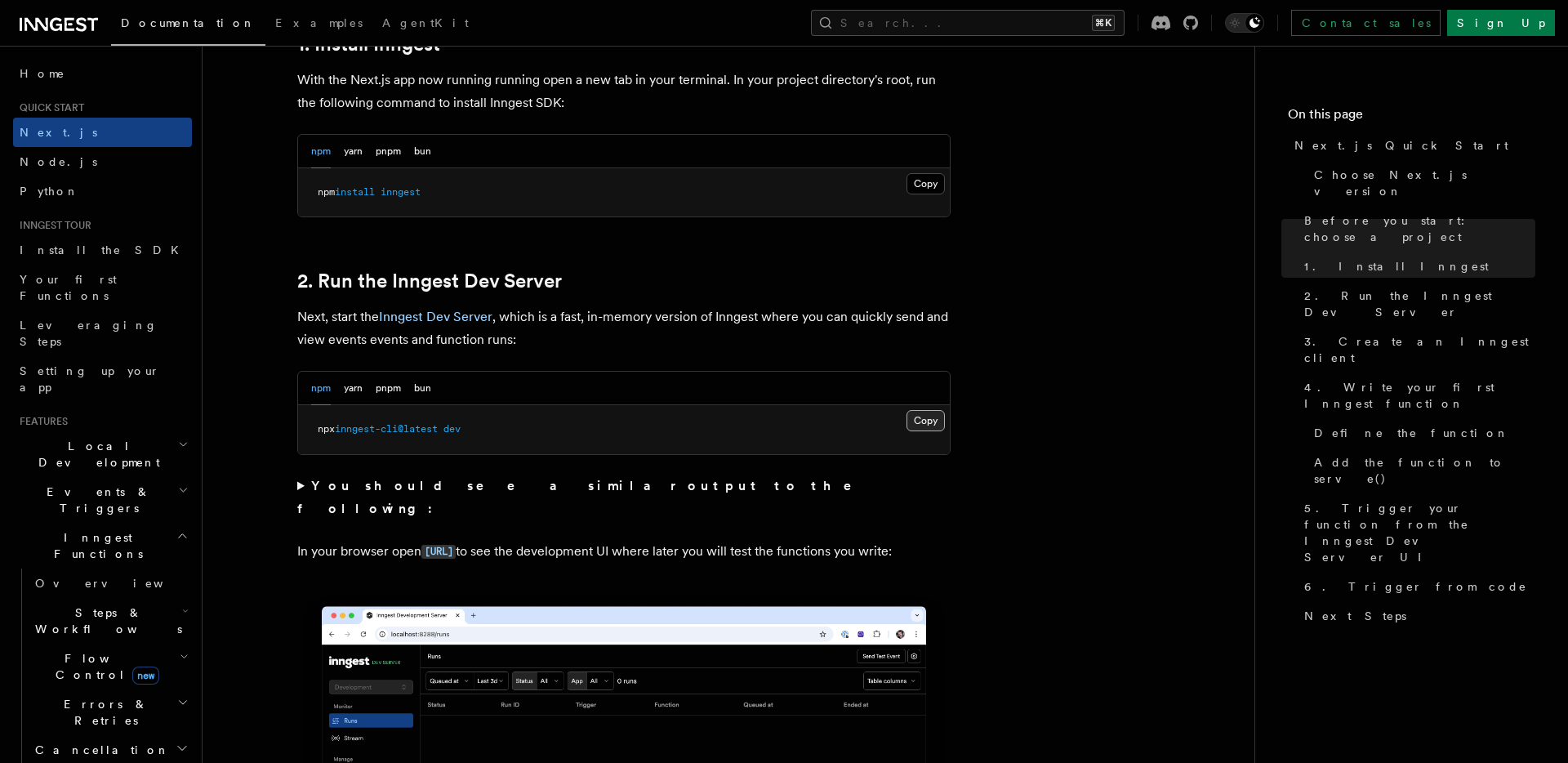
click at [934, 417] on button "Copy Copied" at bounding box center [926, 420] width 39 height 21
